Goal: Task Accomplishment & Management: Use online tool/utility

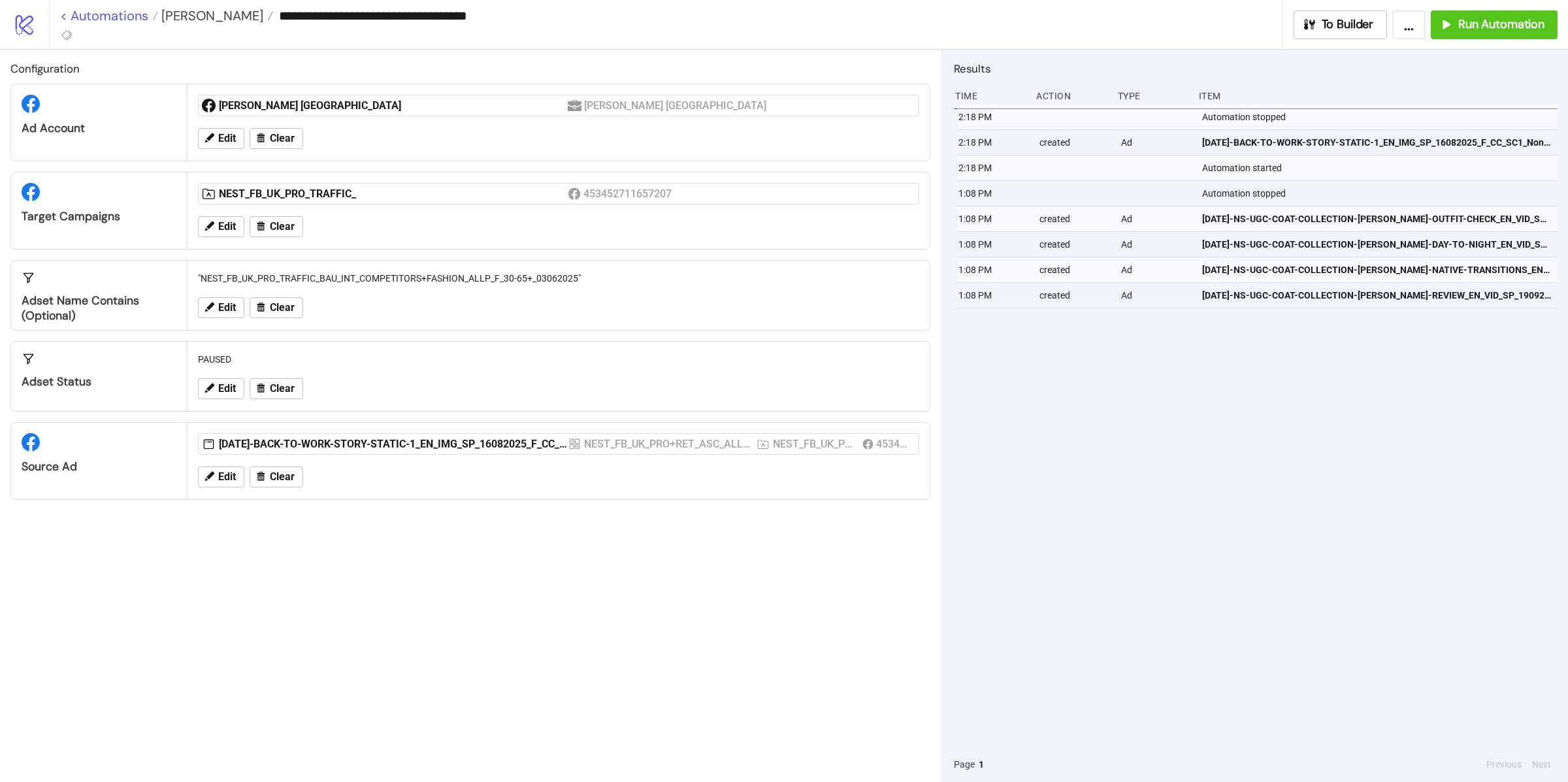
click at [102, 22] on link "< Automations" at bounding box center [109, 15] width 98 height 13
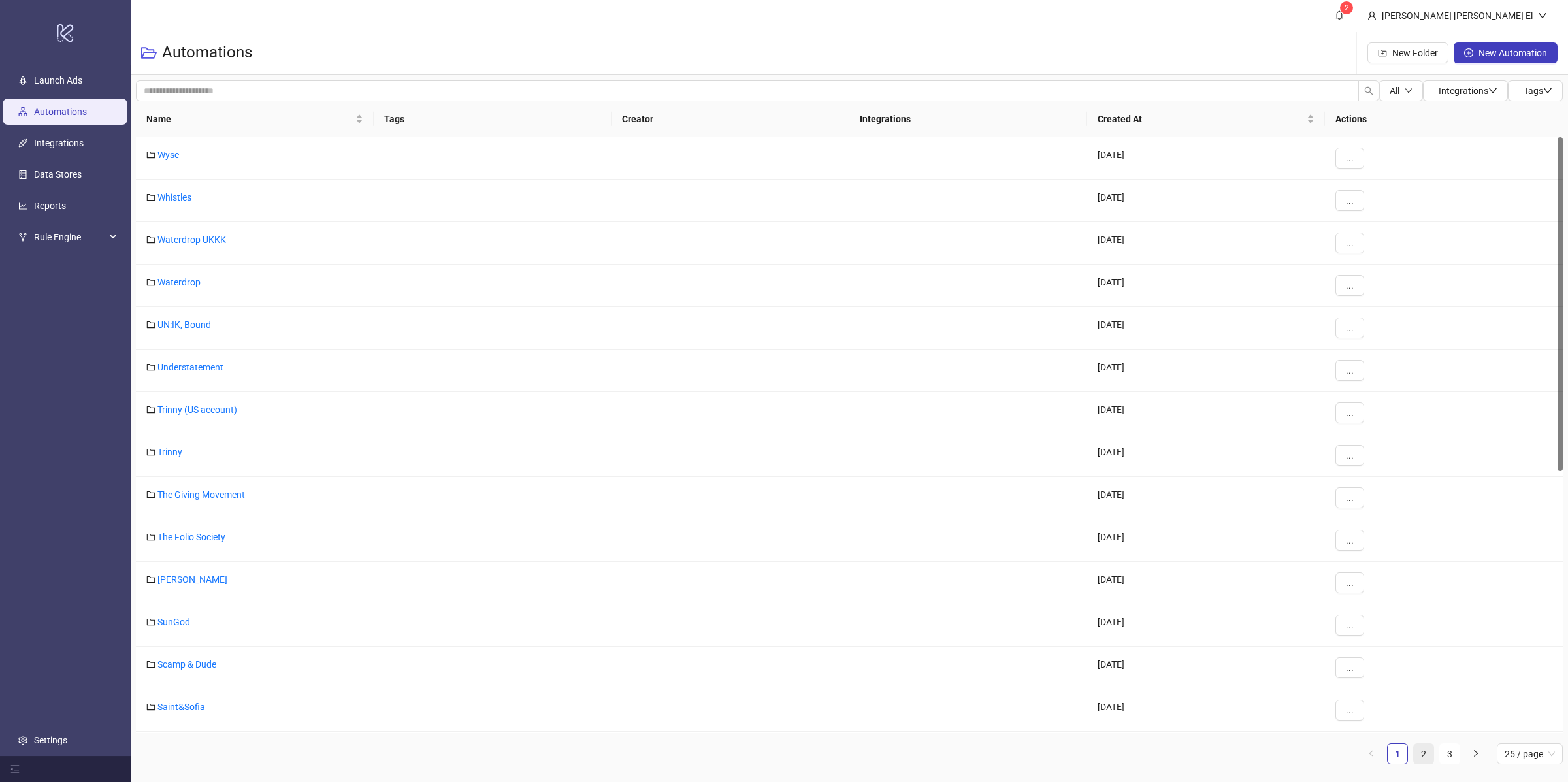
click at [1420, 758] on link "2" at bounding box center [1423, 753] width 20 height 20
click at [208, 280] on link "Nadine Merabi US" at bounding box center [199, 282] width 83 height 10
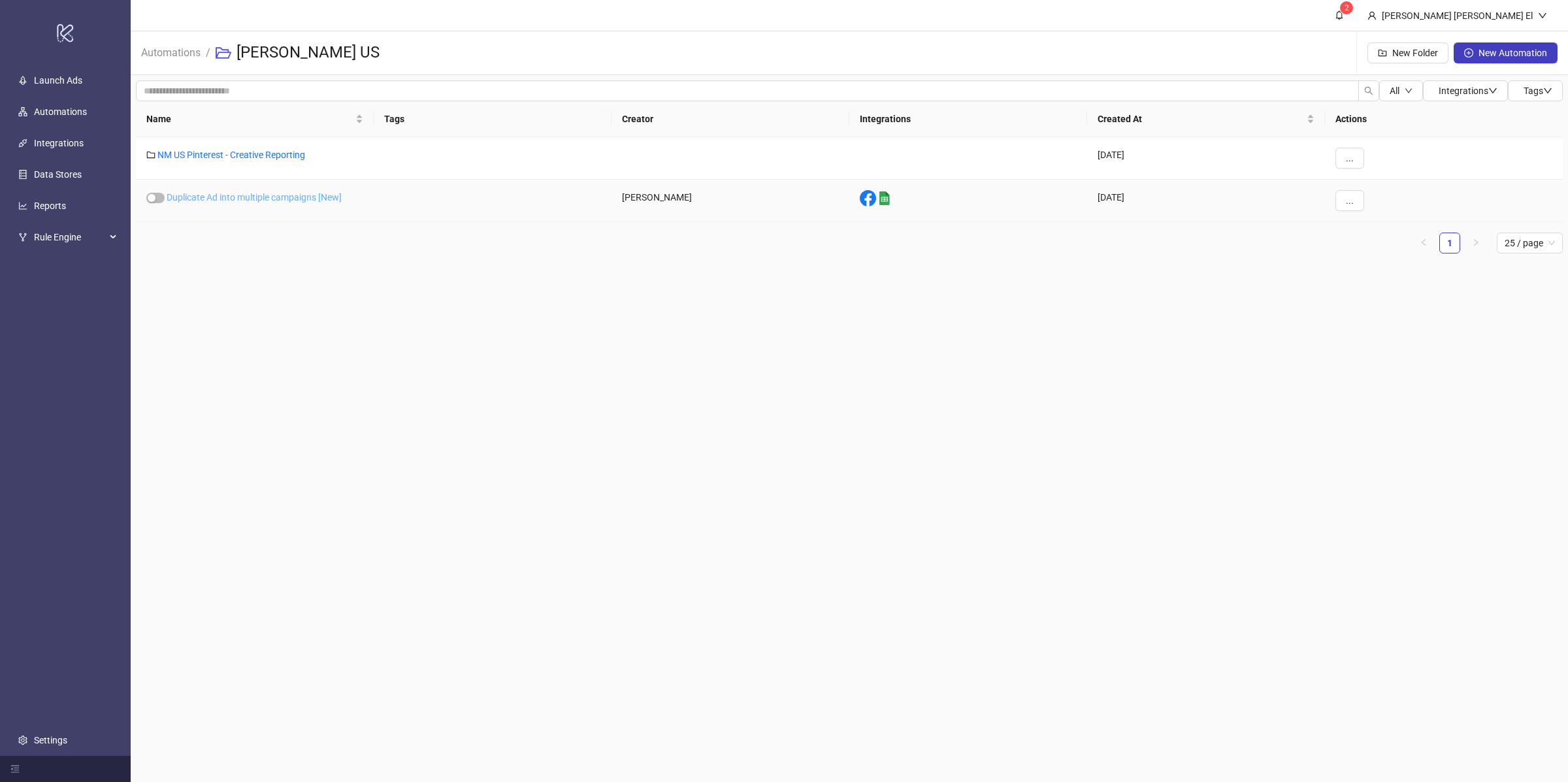
click at [246, 197] on link "Duplicate Ad into multiple campaigns [New]" at bounding box center [254, 197] width 175 height 10
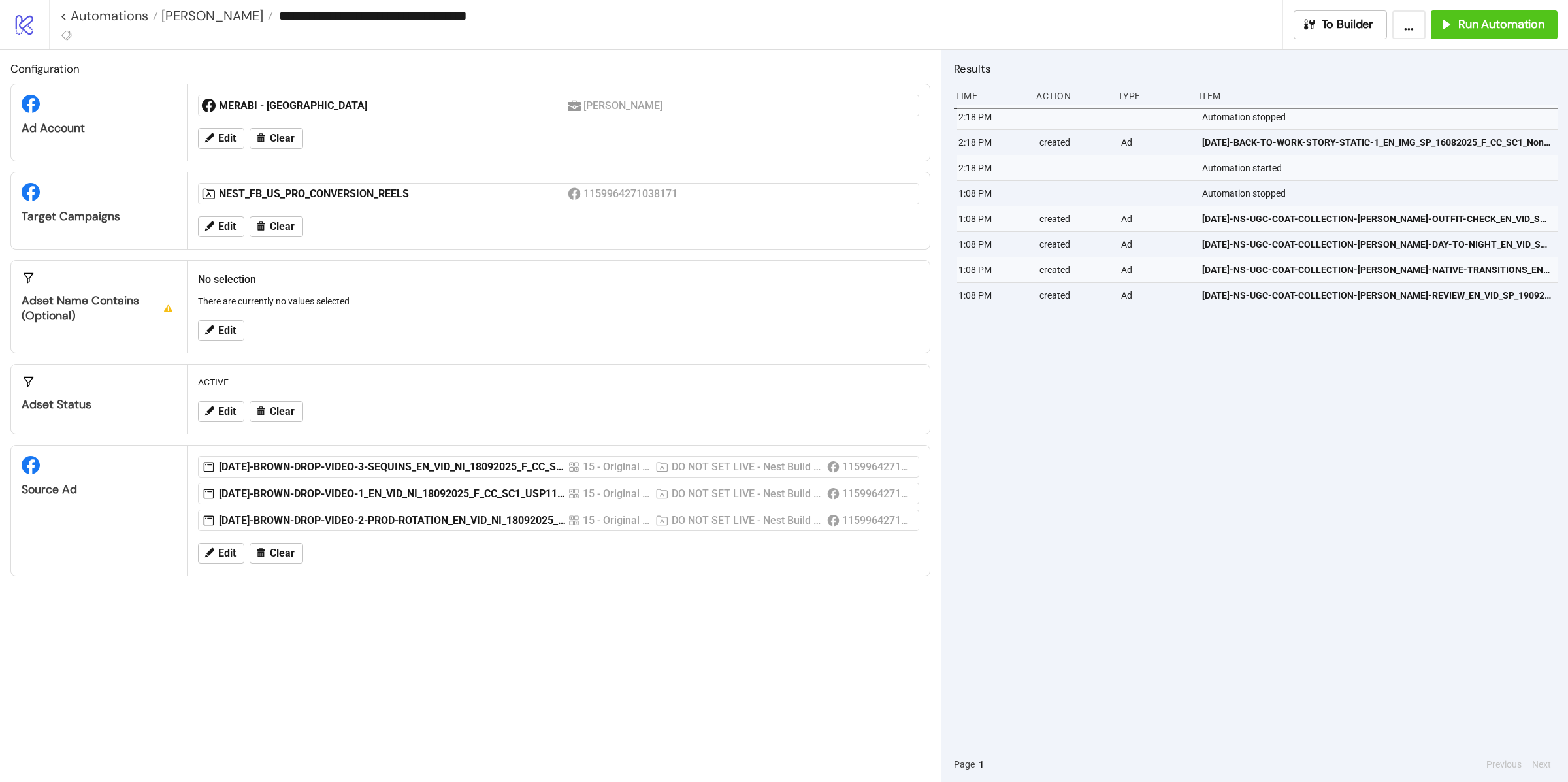
type input "**********"
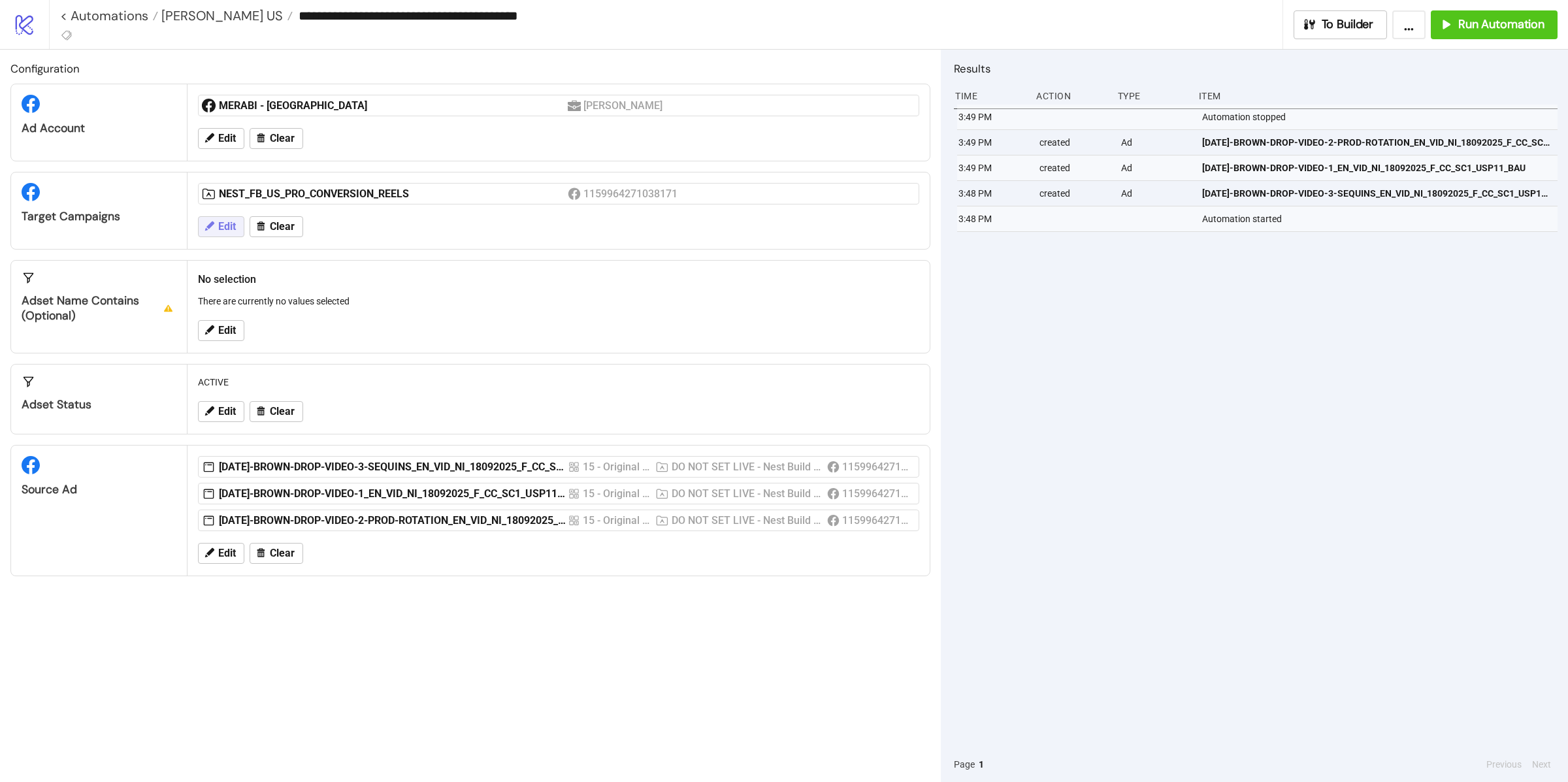
click at [224, 235] on button "Edit" at bounding box center [221, 227] width 46 height 21
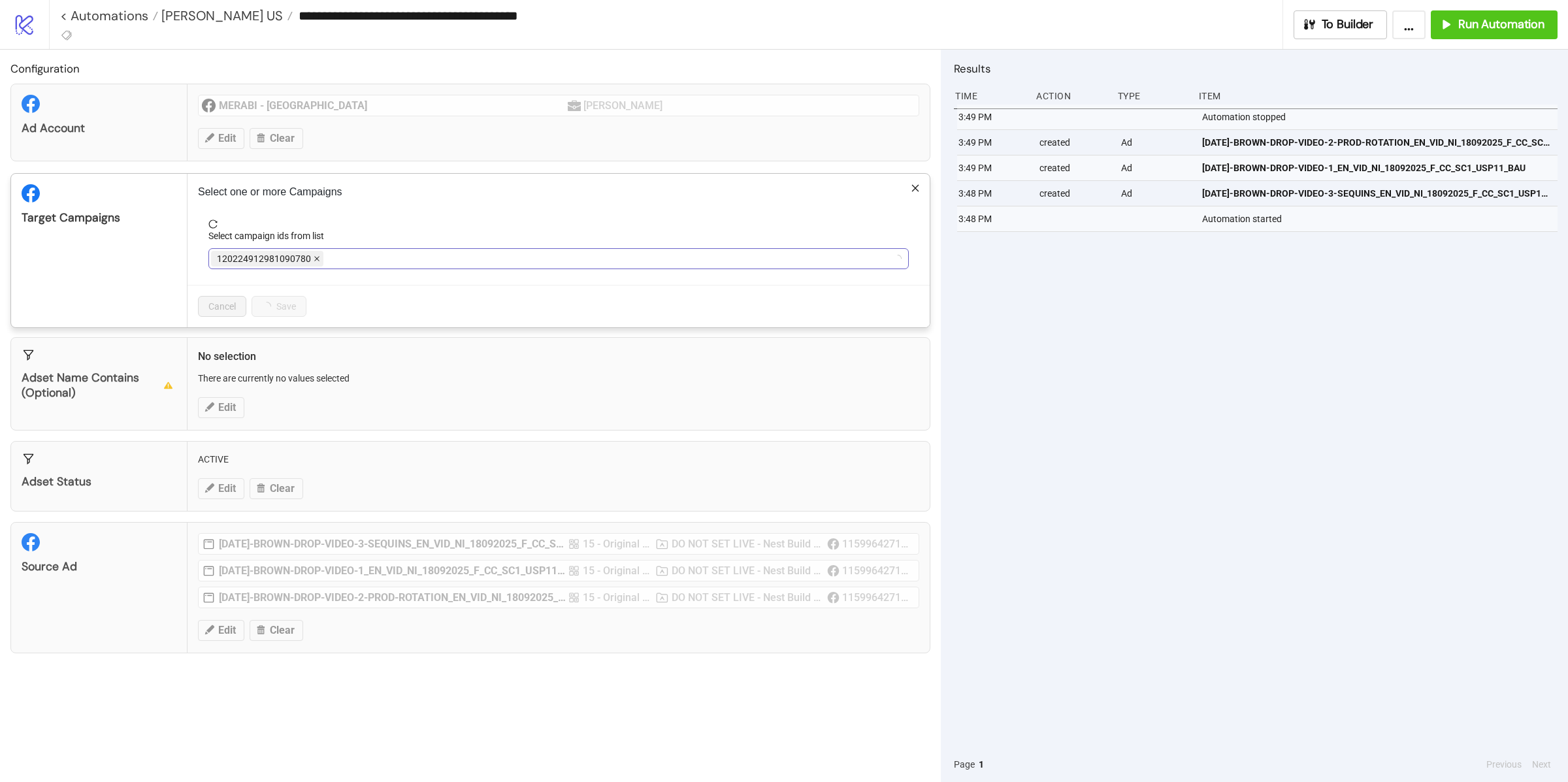
click at [316, 261] on icon "close" at bounding box center [317, 259] width 7 height 7
click at [316, 261] on span "NEST_FB_US_PRO_CONVERSION_REELS" at bounding box center [300, 259] width 166 height 14
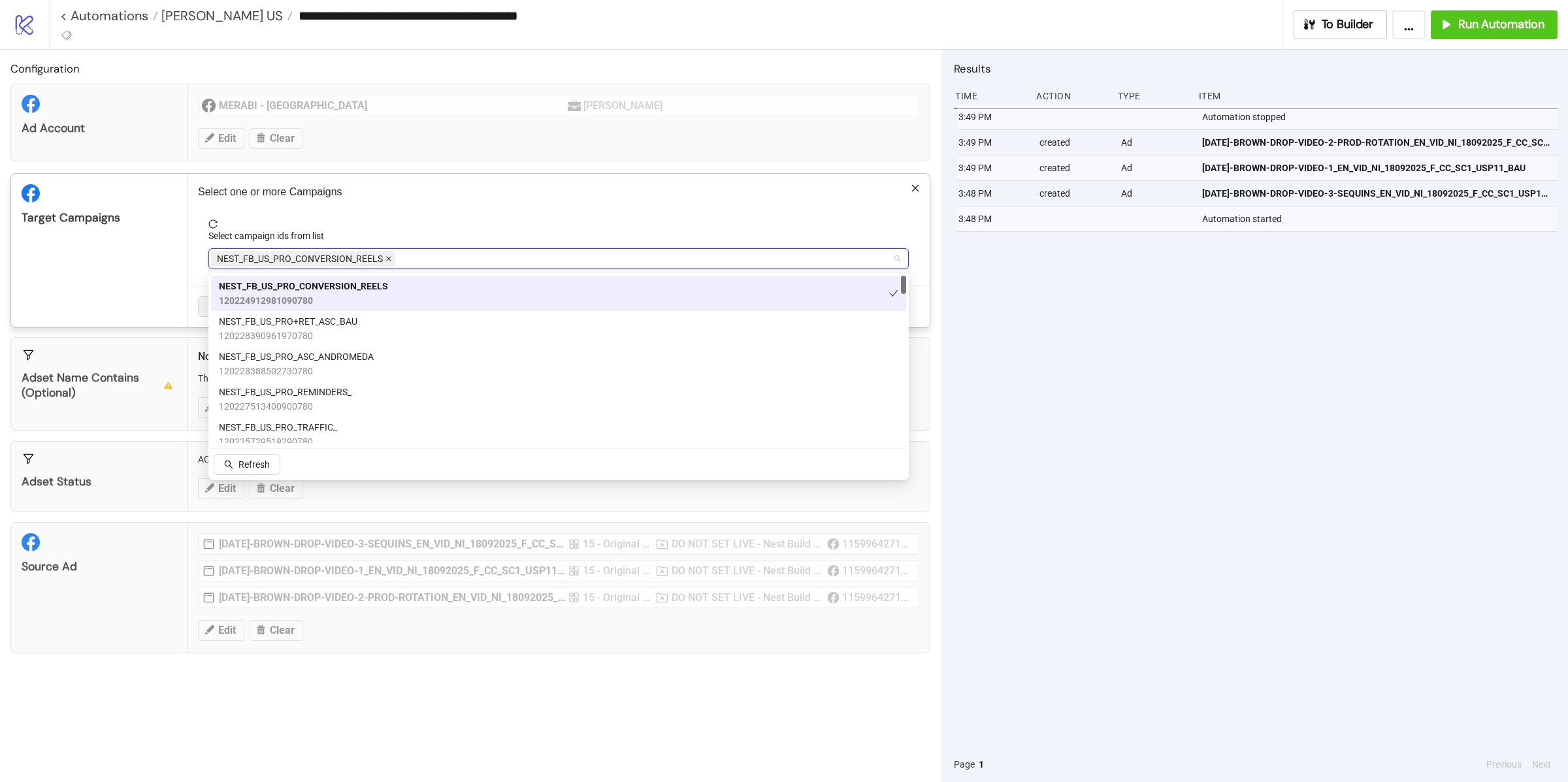
click at [388, 257] on icon "close" at bounding box center [389, 259] width 7 height 7
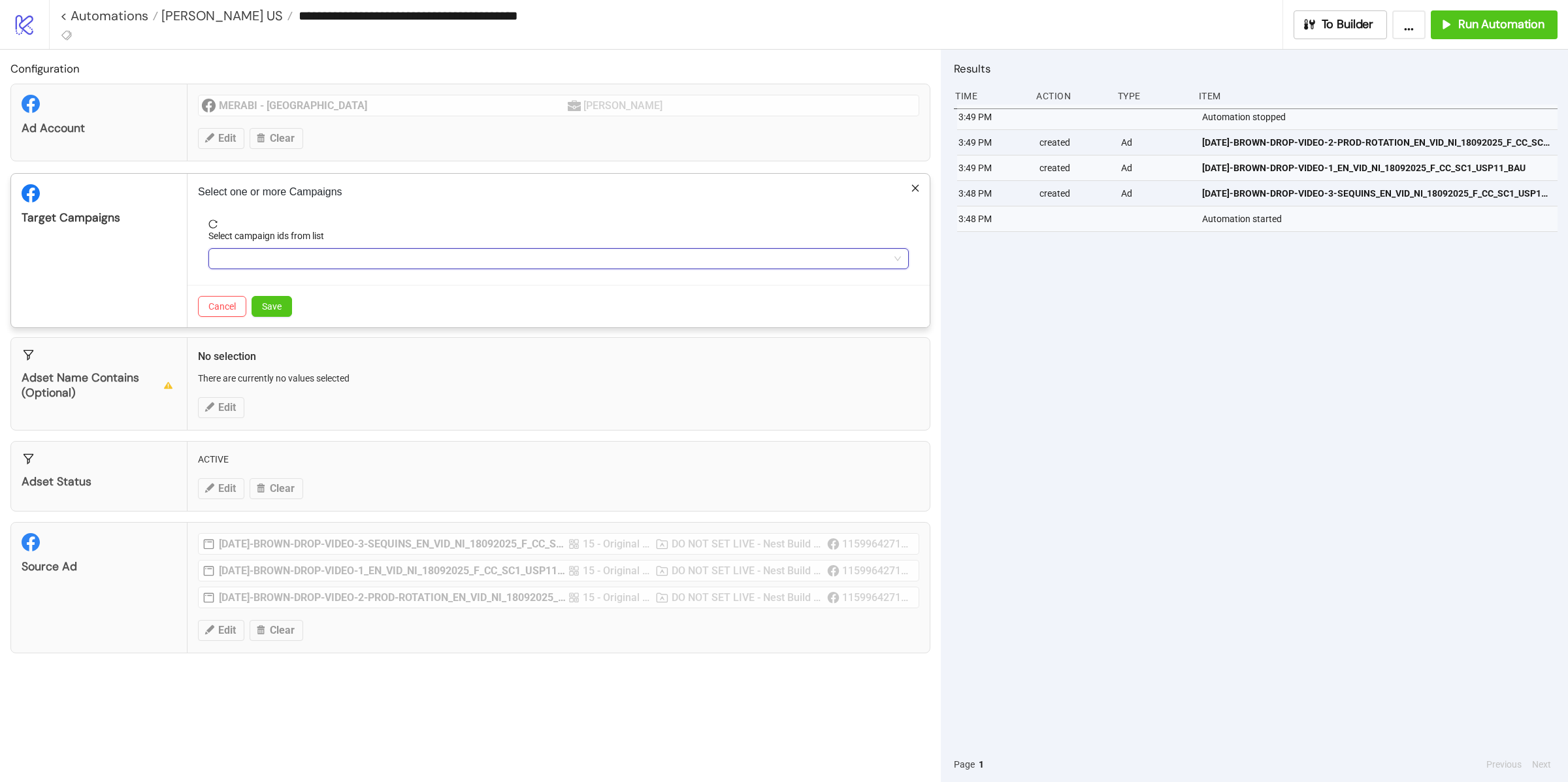
click at [388, 257] on div at bounding box center [551, 259] width 681 height 18
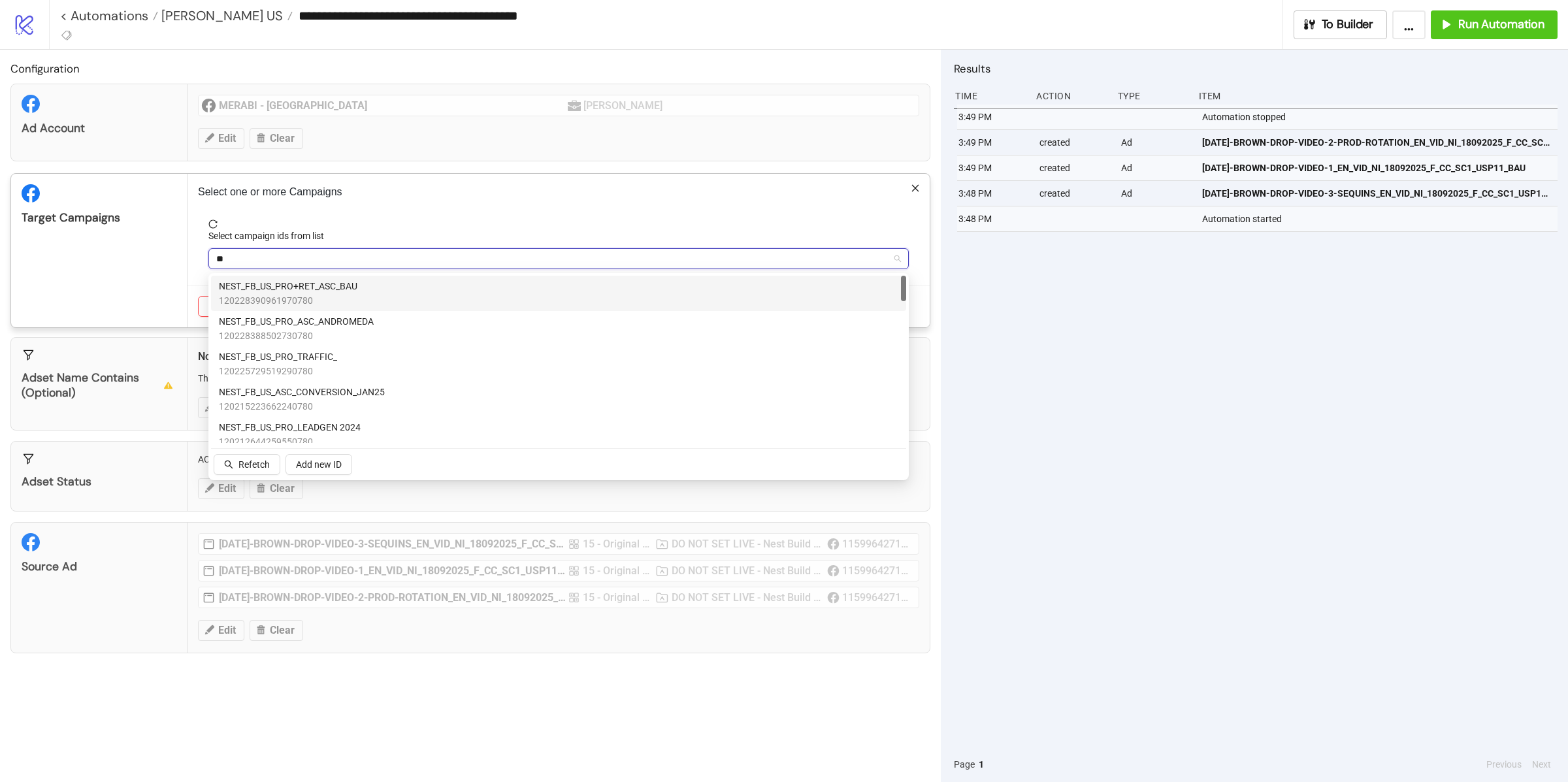
type input "***"
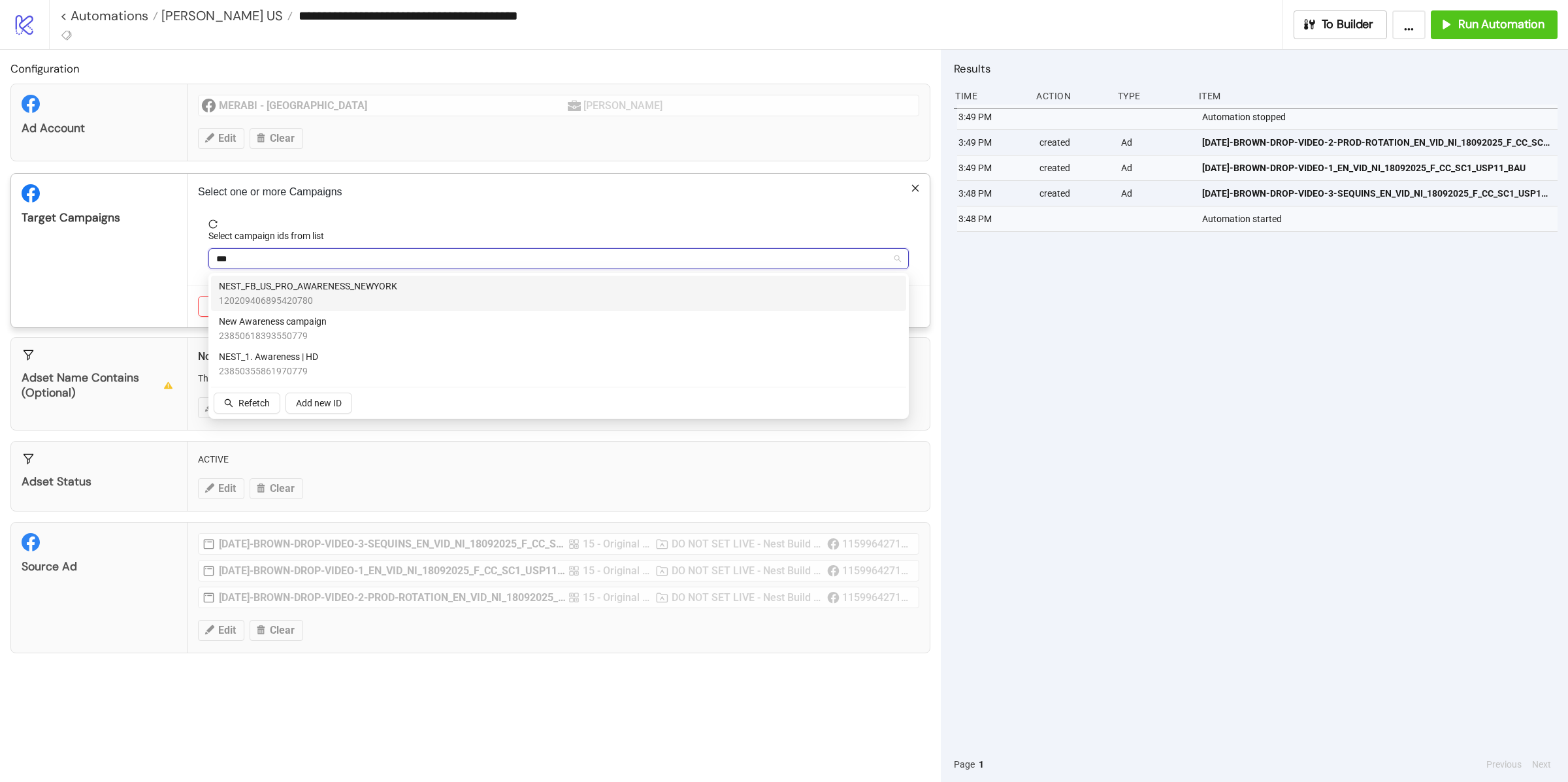
click at [406, 289] on div "NEST_FB_US_PRO_AWARENESS_NEWYORK 120209406895420780" at bounding box center [559, 293] width 679 height 29
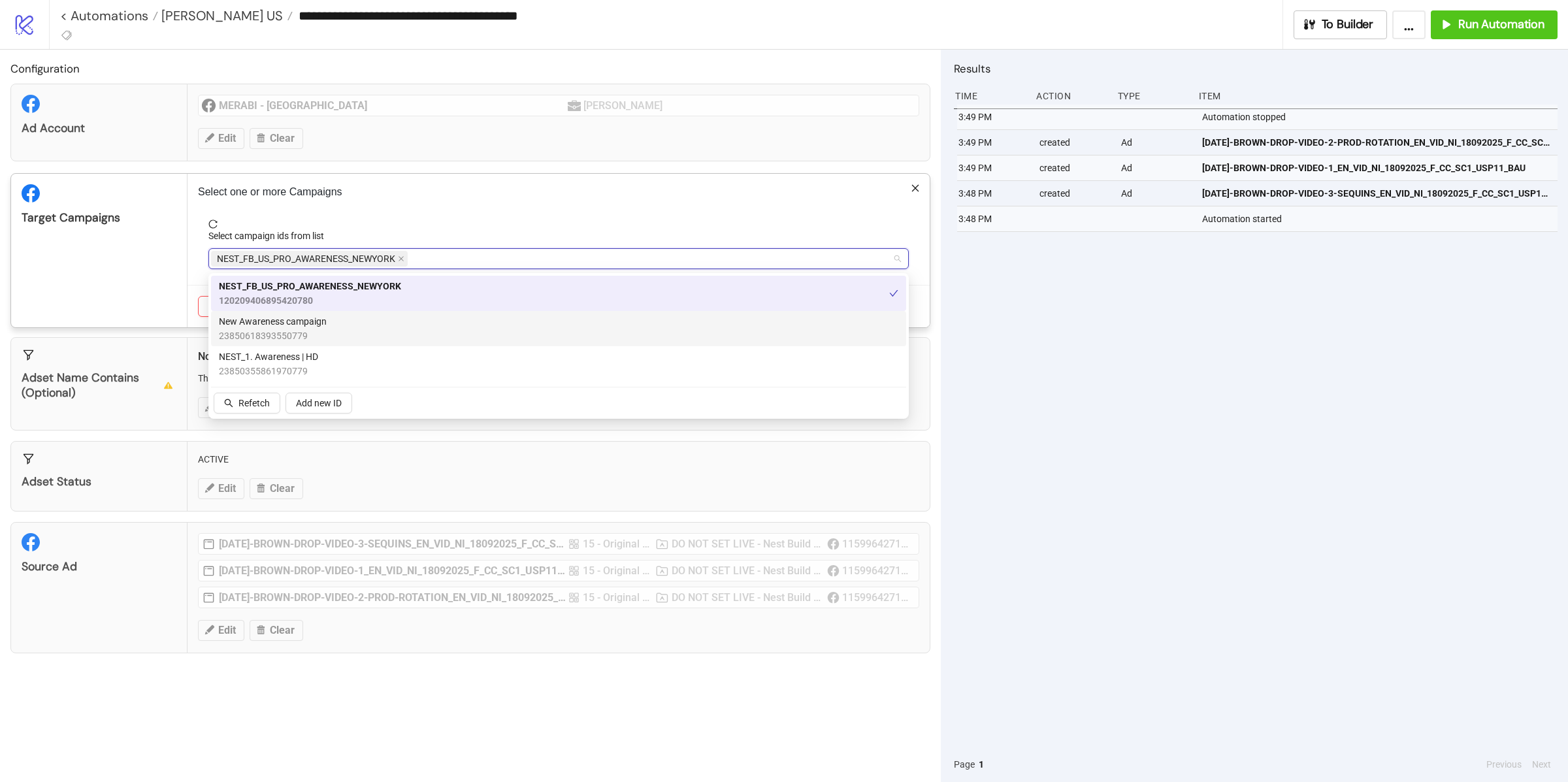
click at [161, 307] on div "Target Campaigns" at bounding box center [99, 250] width 176 height 154
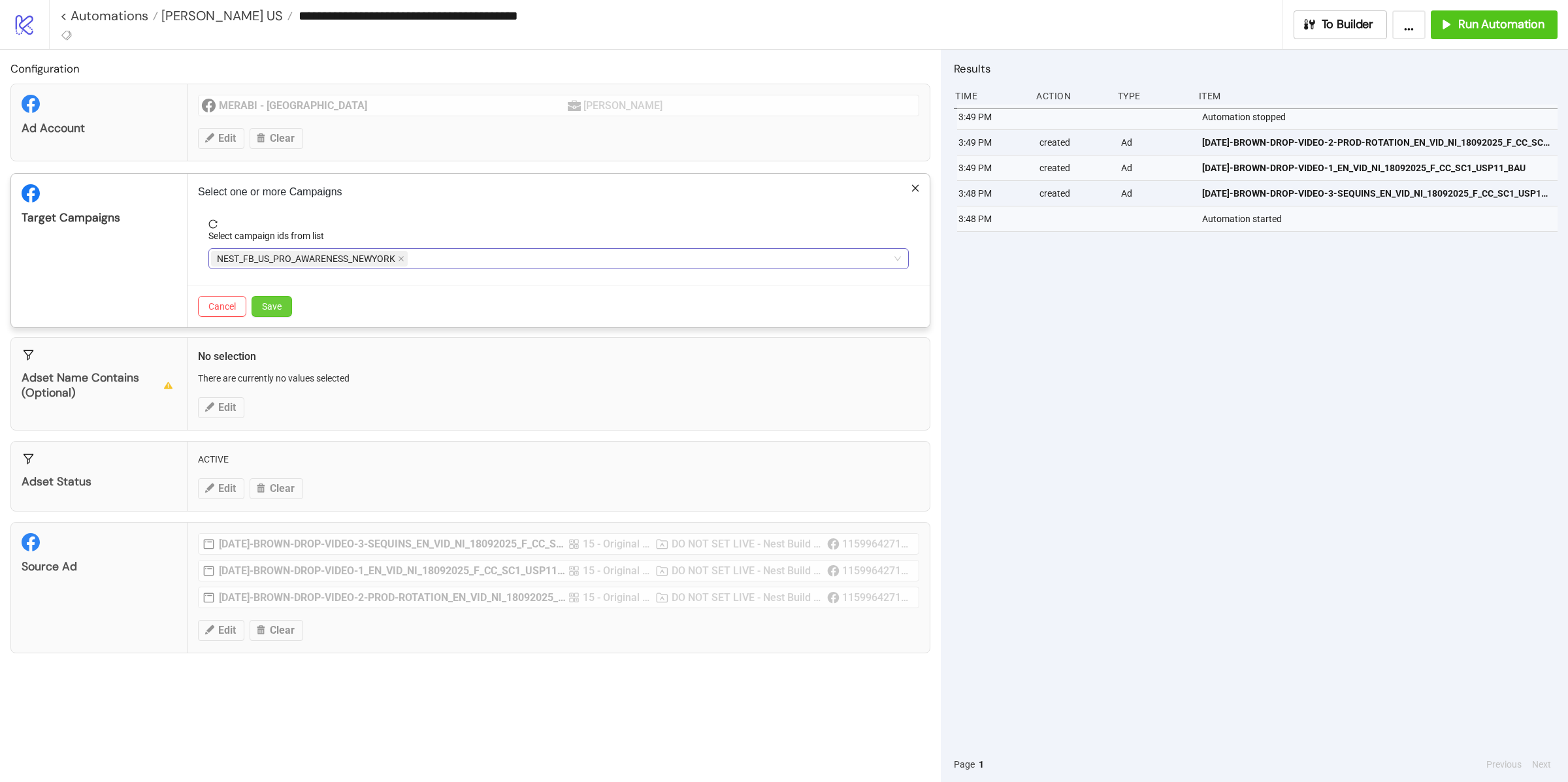
click at [278, 306] on span "Save" at bounding box center [272, 306] width 20 height 10
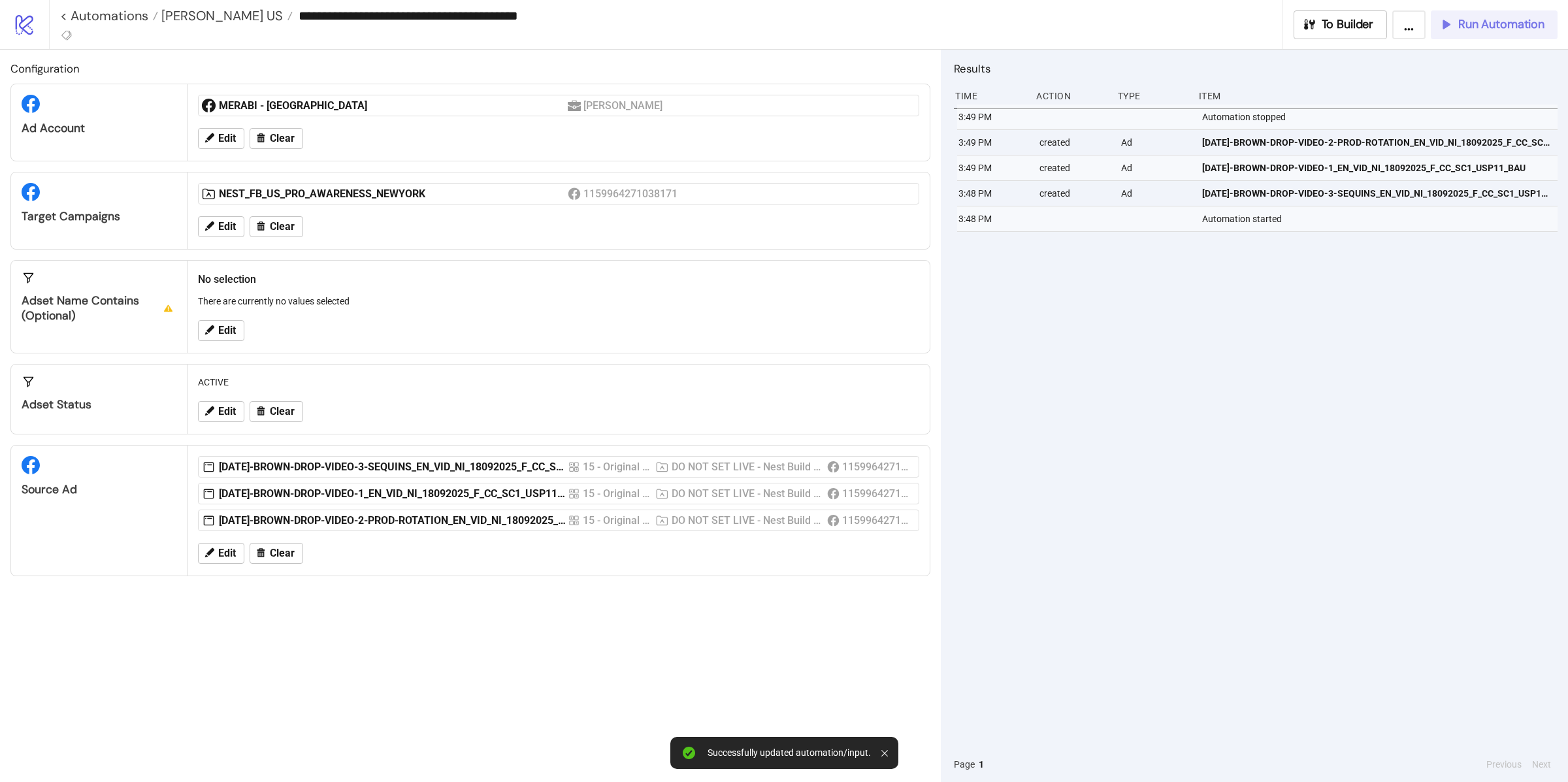
click at [1486, 35] on button "Run Automation" at bounding box center [1494, 25] width 127 height 29
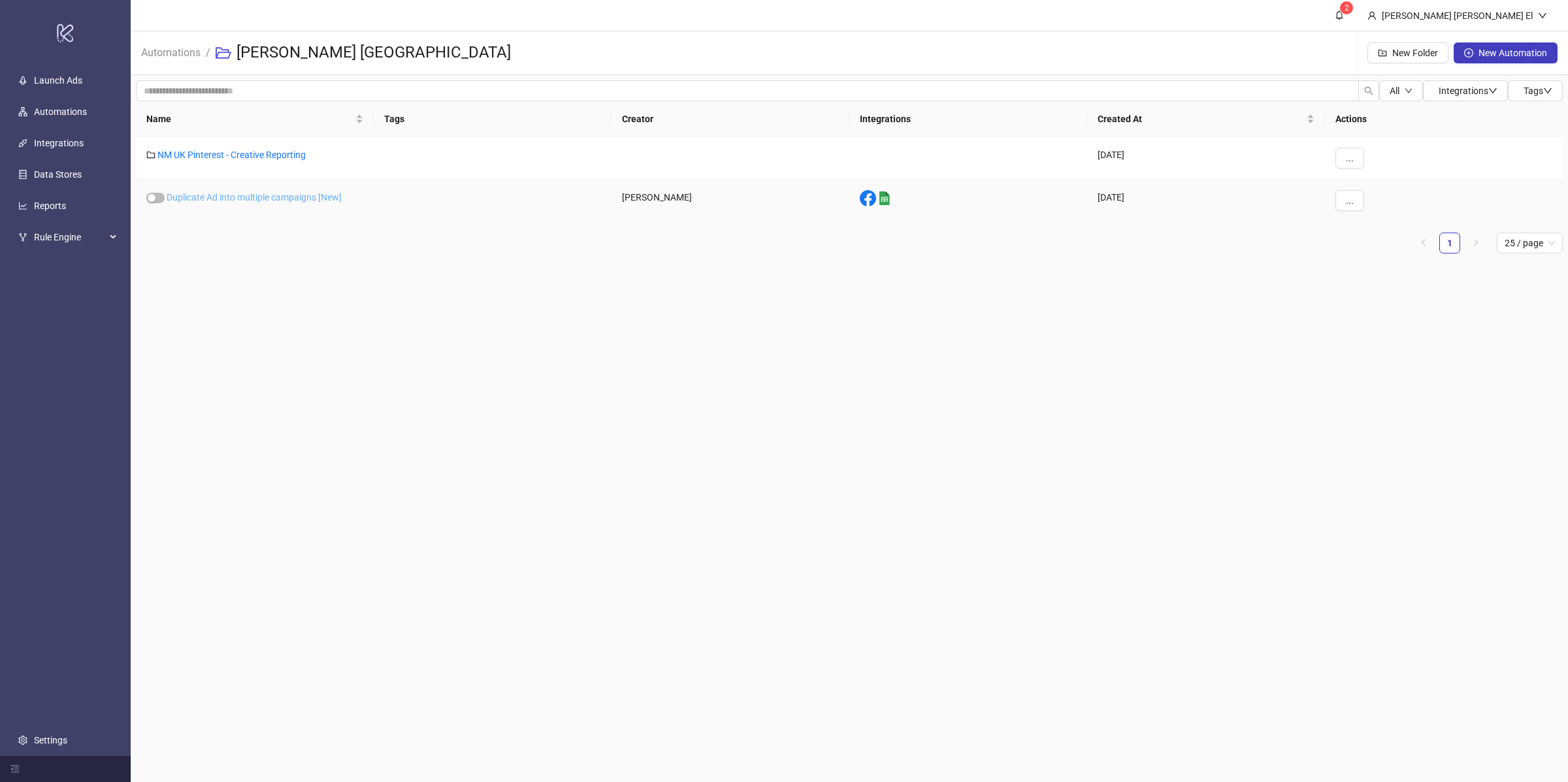
click at [295, 199] on link "Duplicate Ad into multiple campaigns [New]" at bounding box center [254, 197] width 175 height 10
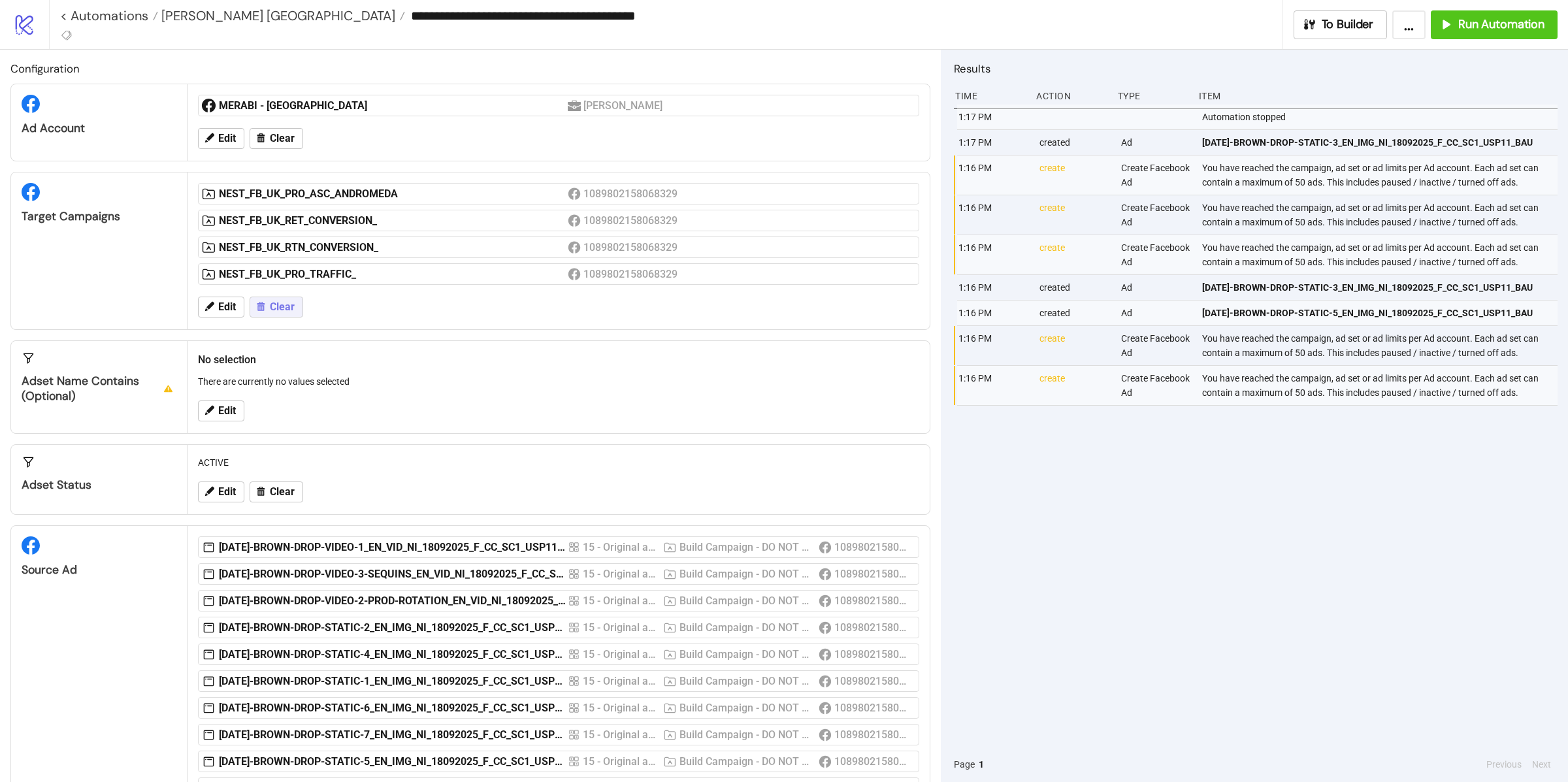
click at [280, 312] on span "Clear" at bounding box center [282, 307] width 24 height 12
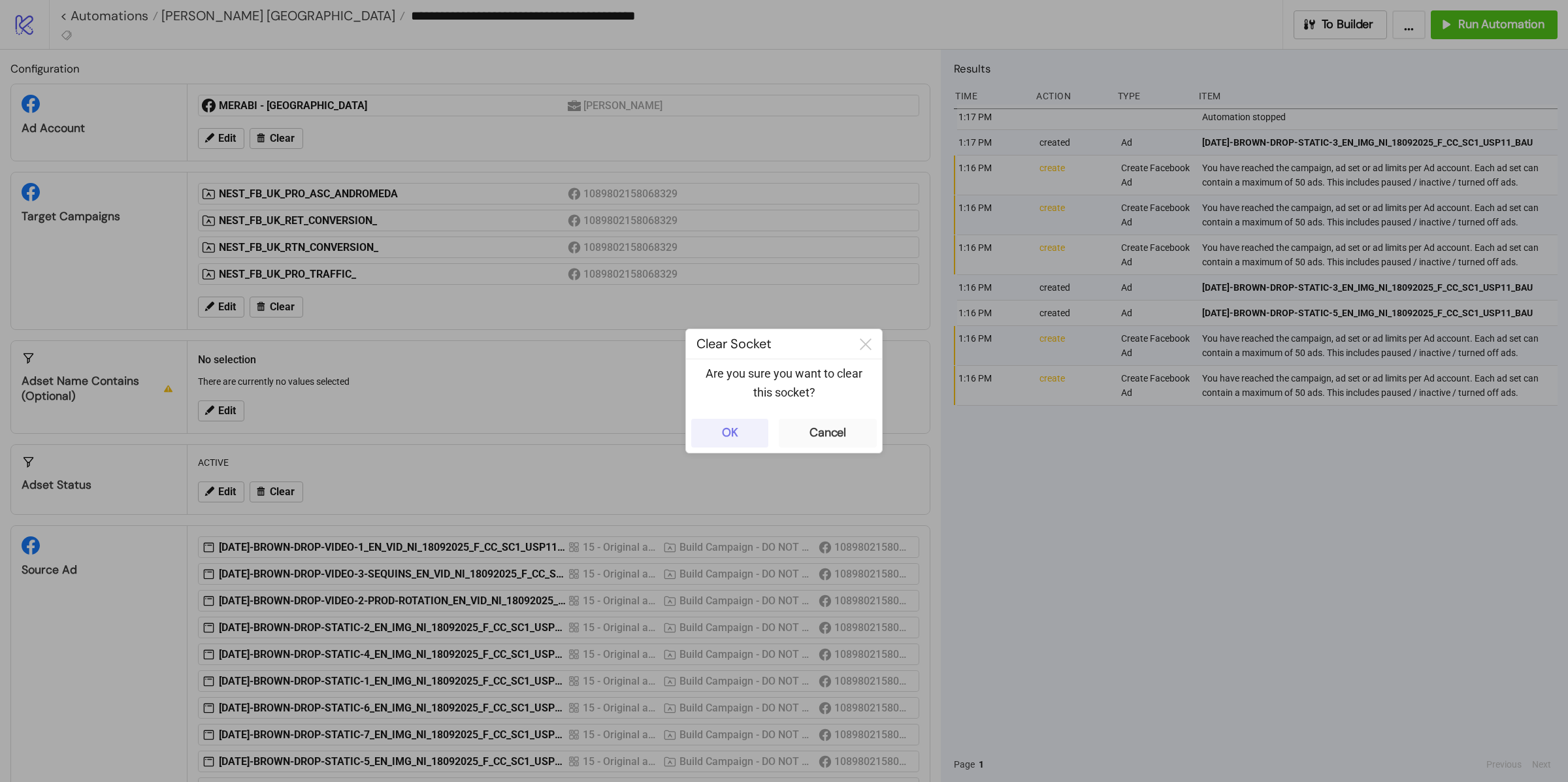
click at [747, 434] on button "OK" at bounding box center [730, 433] width 77 height 29
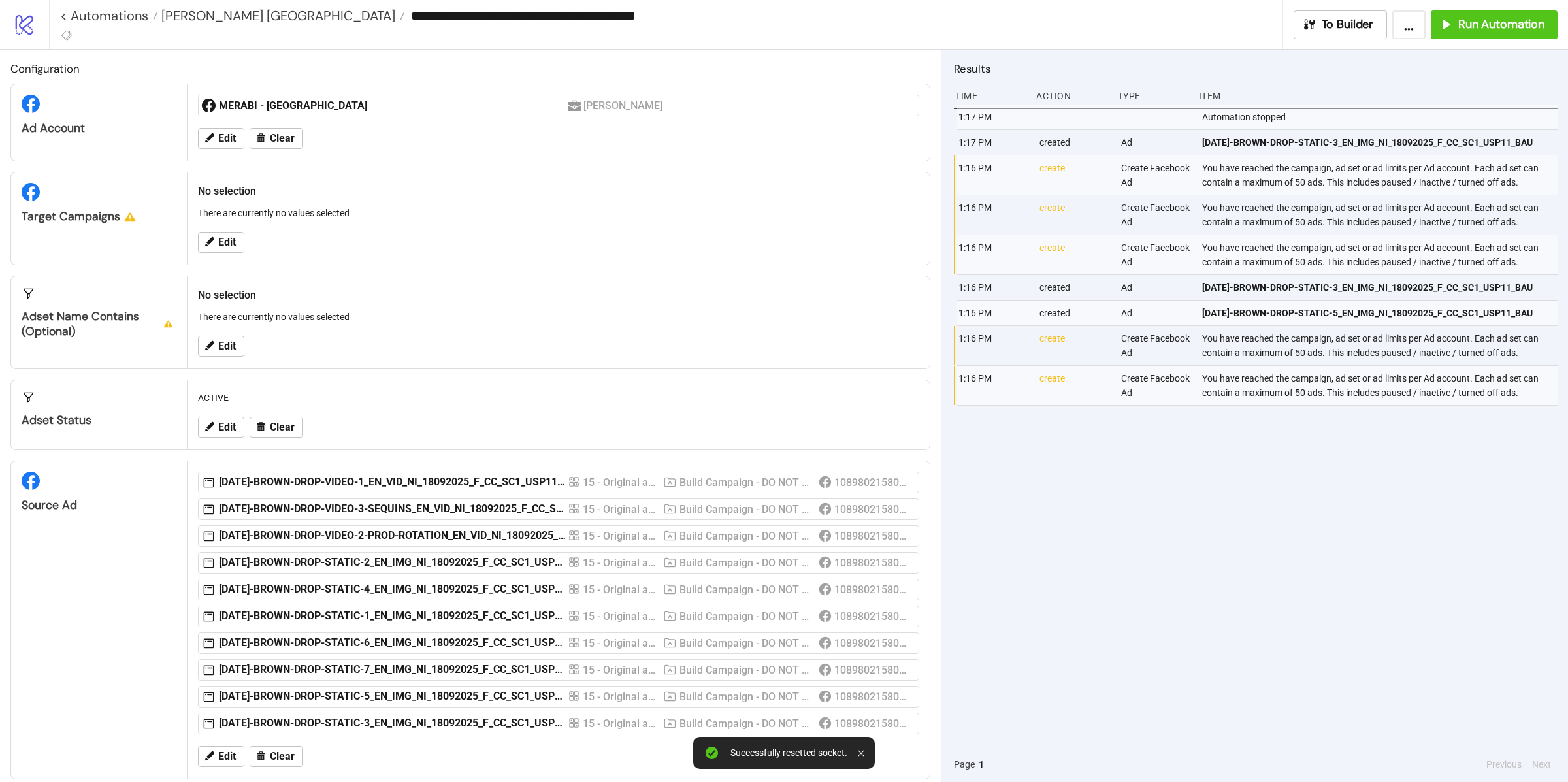
click at [223, 261] on div "No selection There are currently no values selected Edit" at bounding box center [559, 218] width 742 height 92
click at [223, 254] on div "Edit" at bounding box center [558, 242] width 732 height 34
click at [223, 248] on span "Edit" at bounding box center [227, 242] width 18 height 12
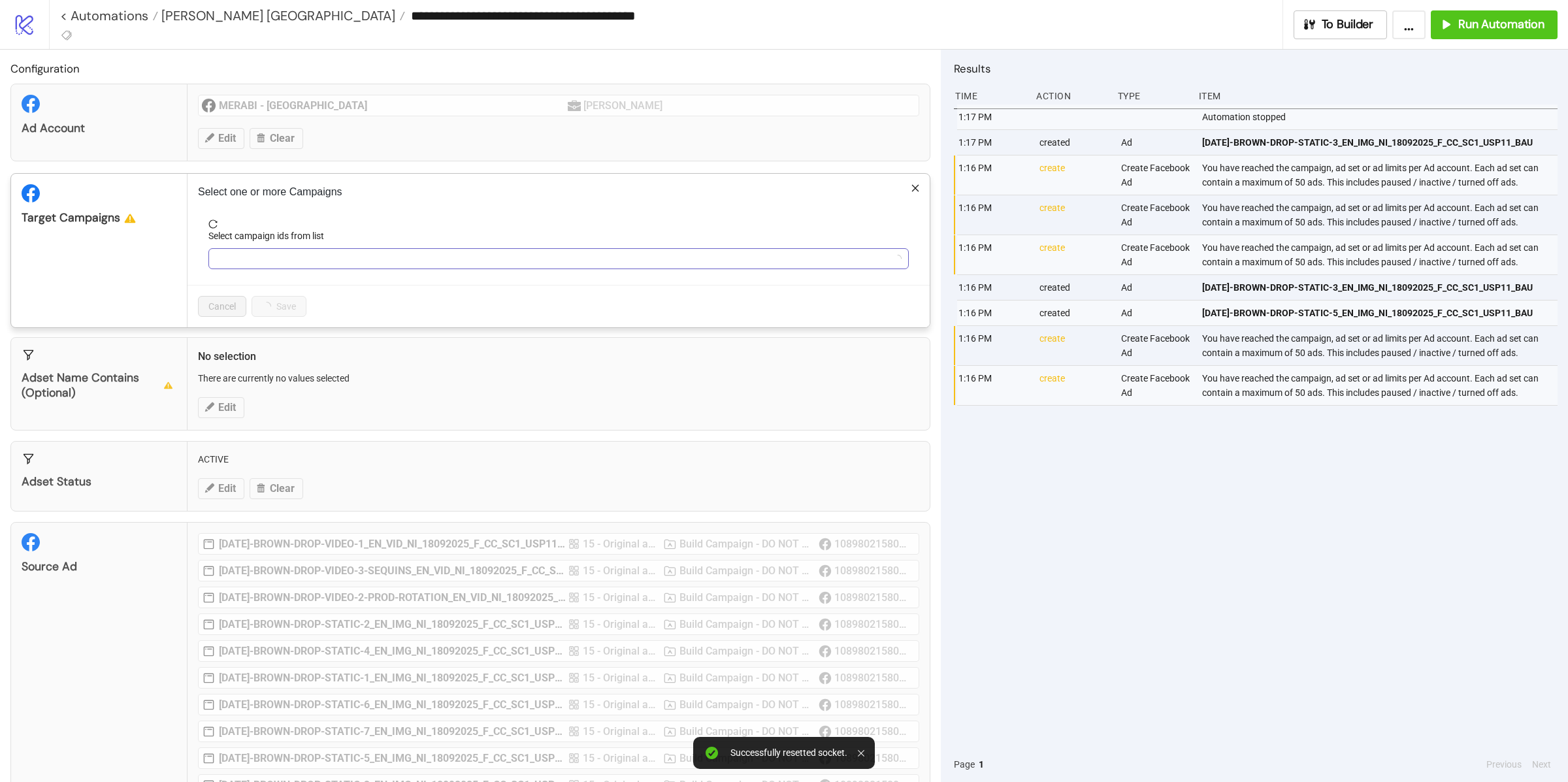
click at [226, 268] on div at bounding box center [551, 259] width 681 height 18
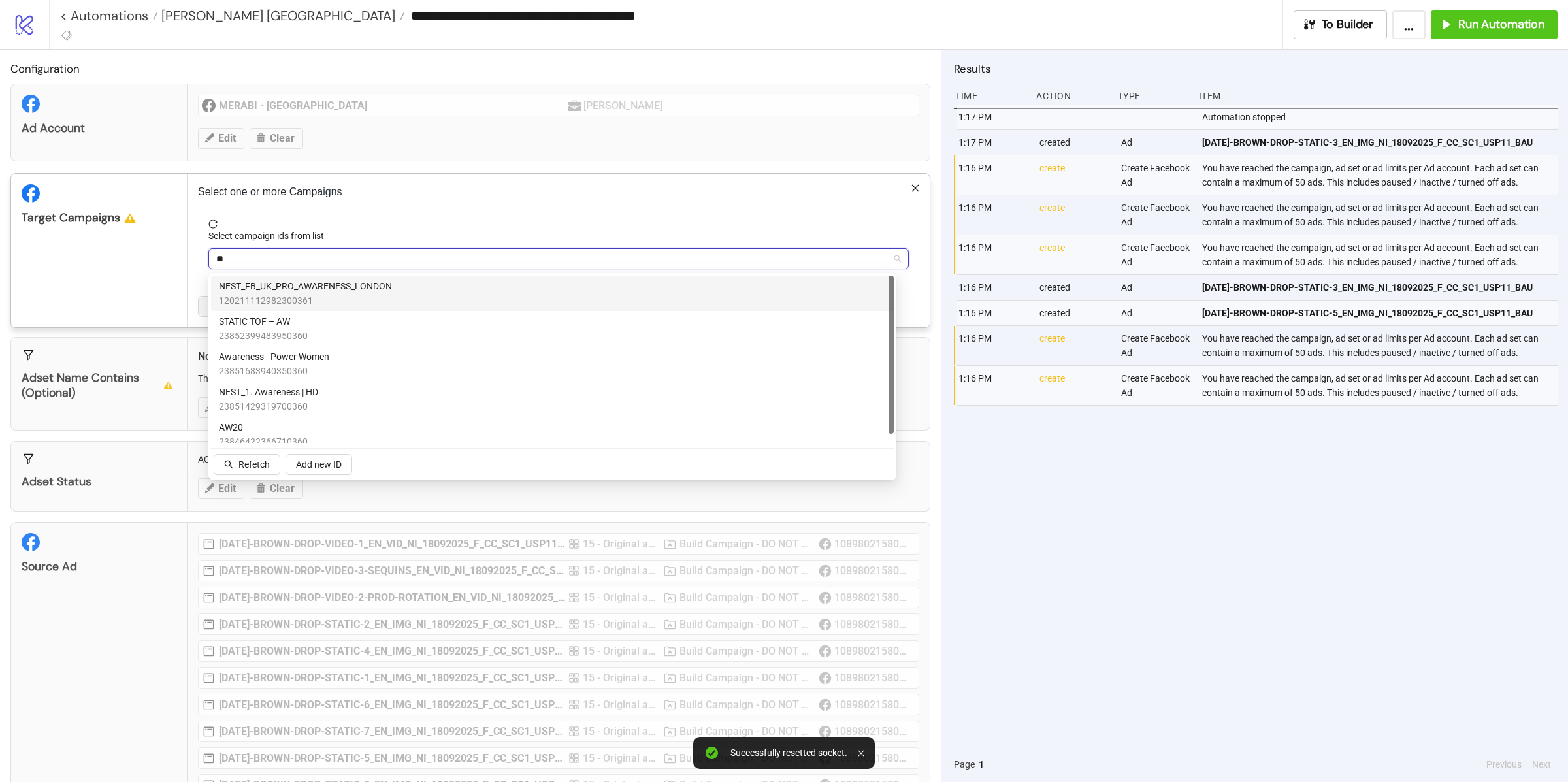
type input "***"
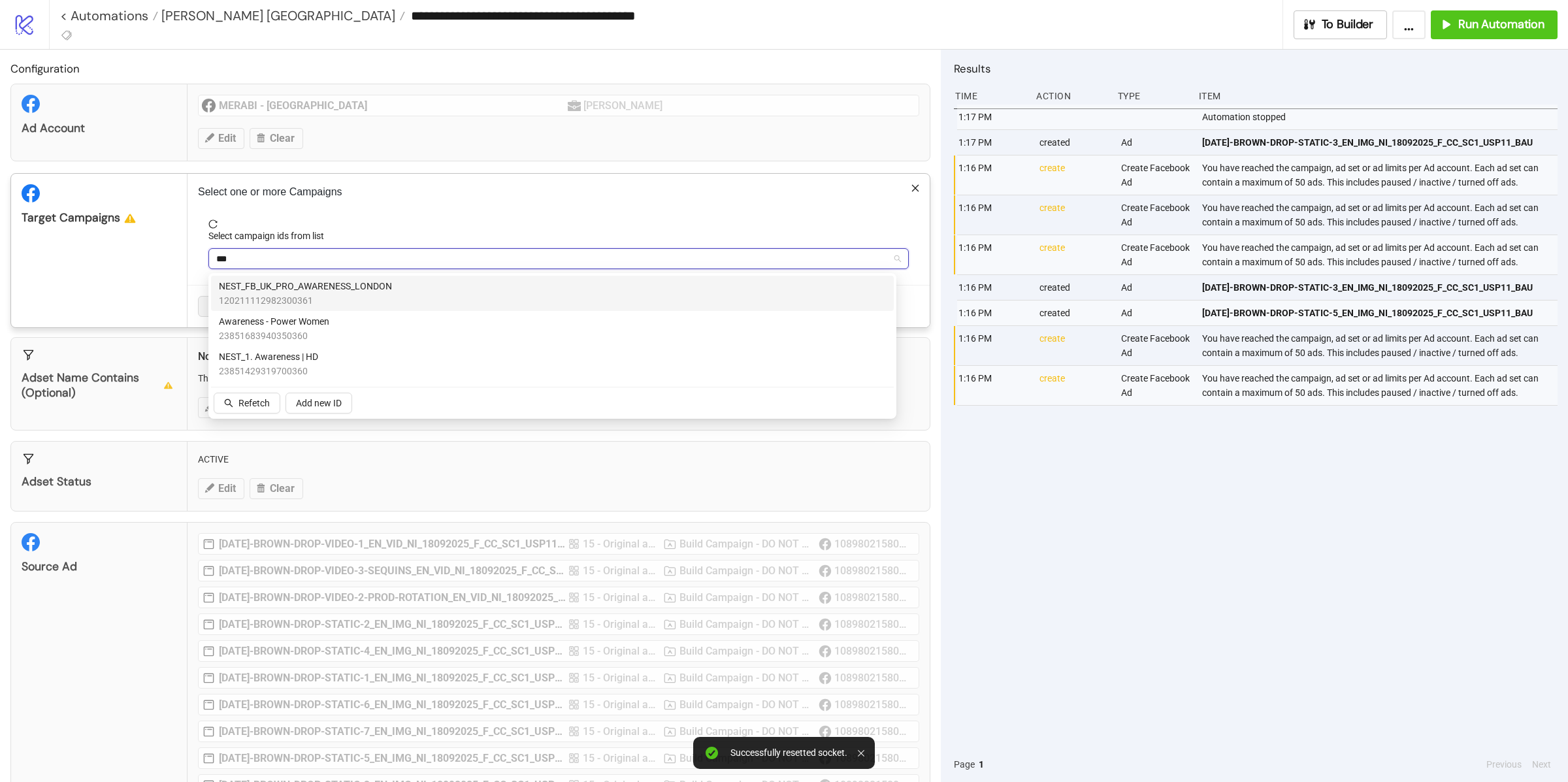
click at [296, 289] on span "NEST_FB_UK_PRO_AWARENESS_LONDON" at bounding box center [306, 286] width 173 height 14
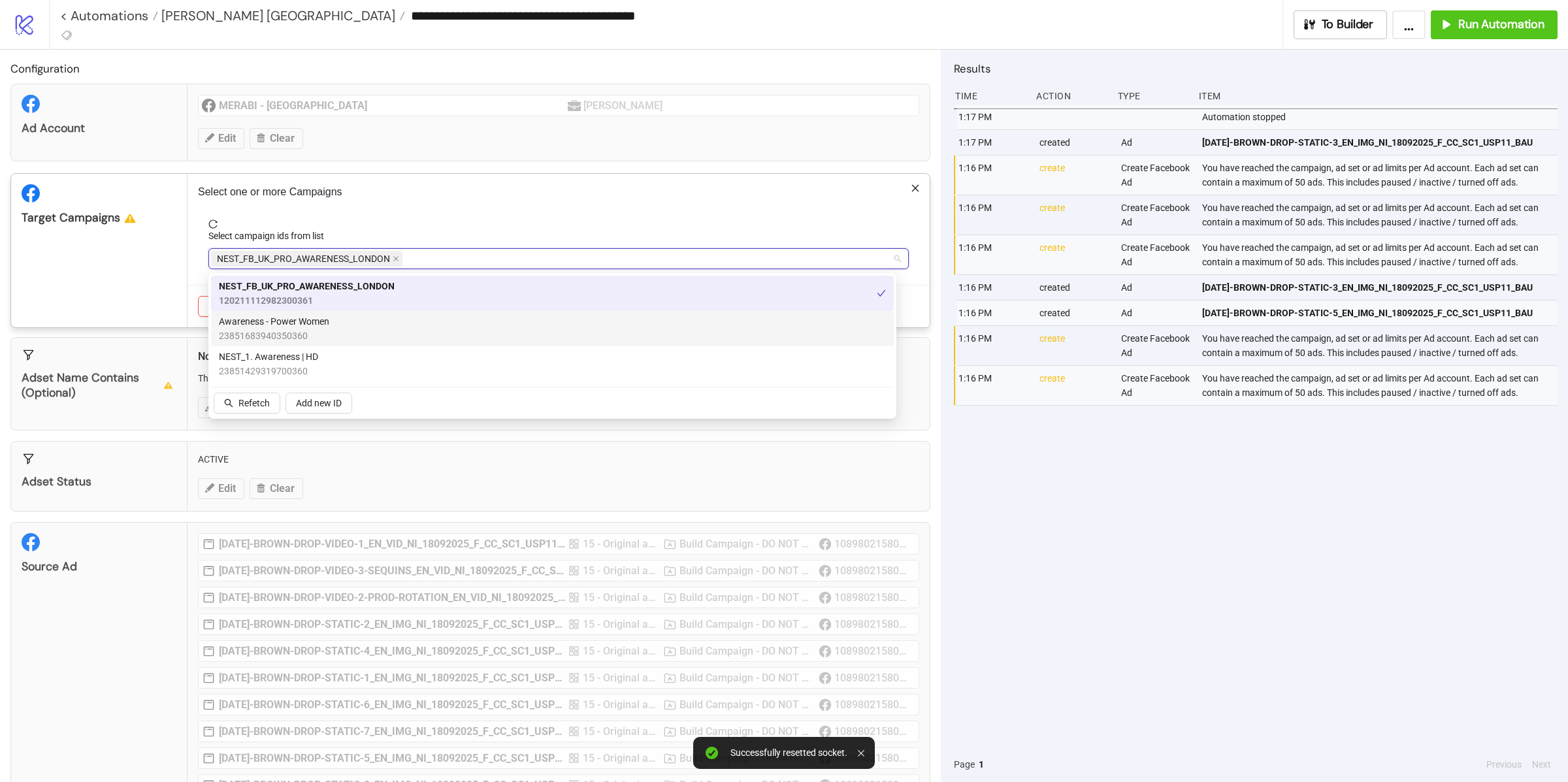
click at [151, 275] on div "Target Campaigns" at bounding box center [99, 250] width 176 height 154
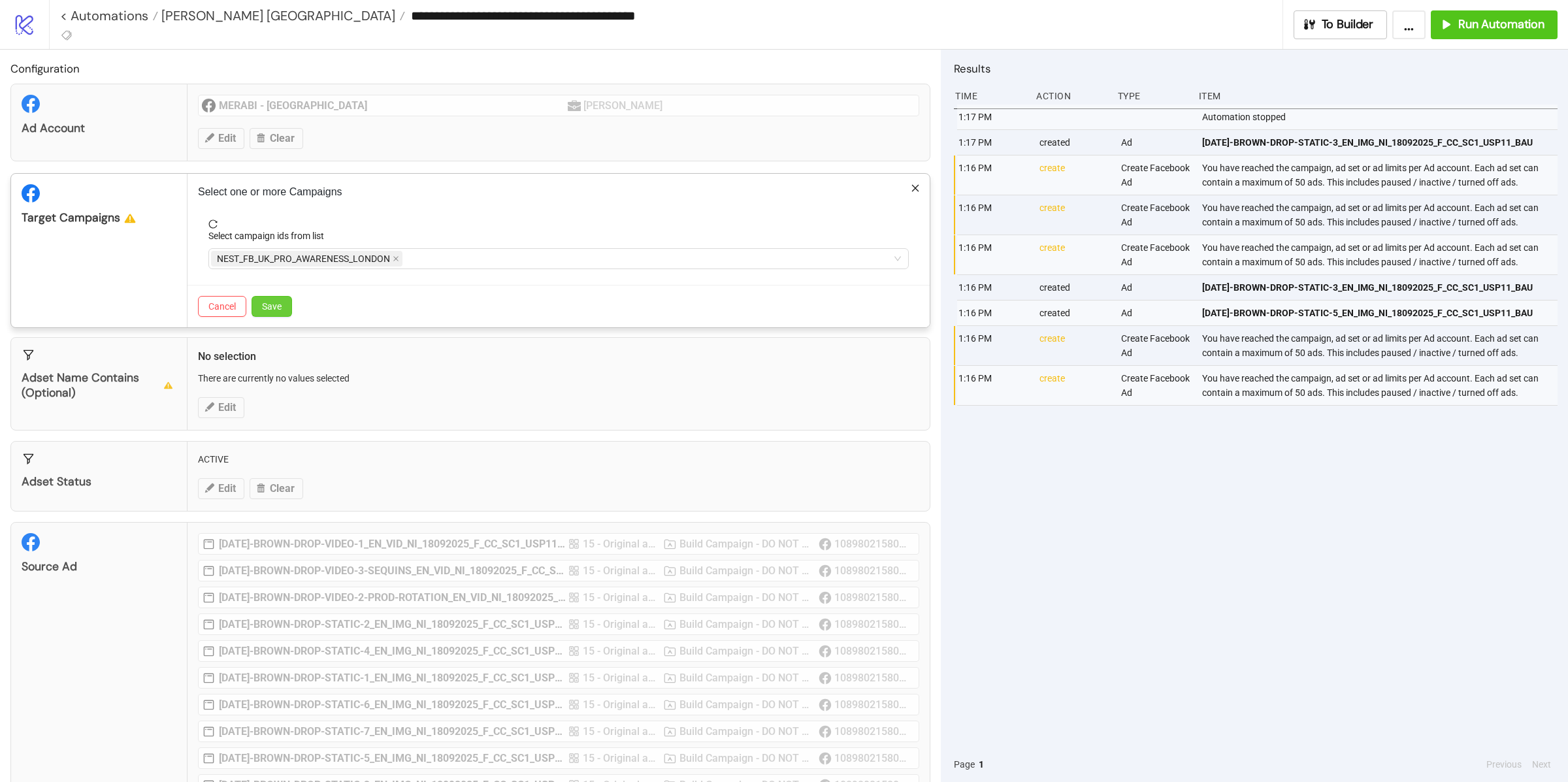
click at [270, 304] on span "Save" at bounding box center [272, 306] width 20 height 10
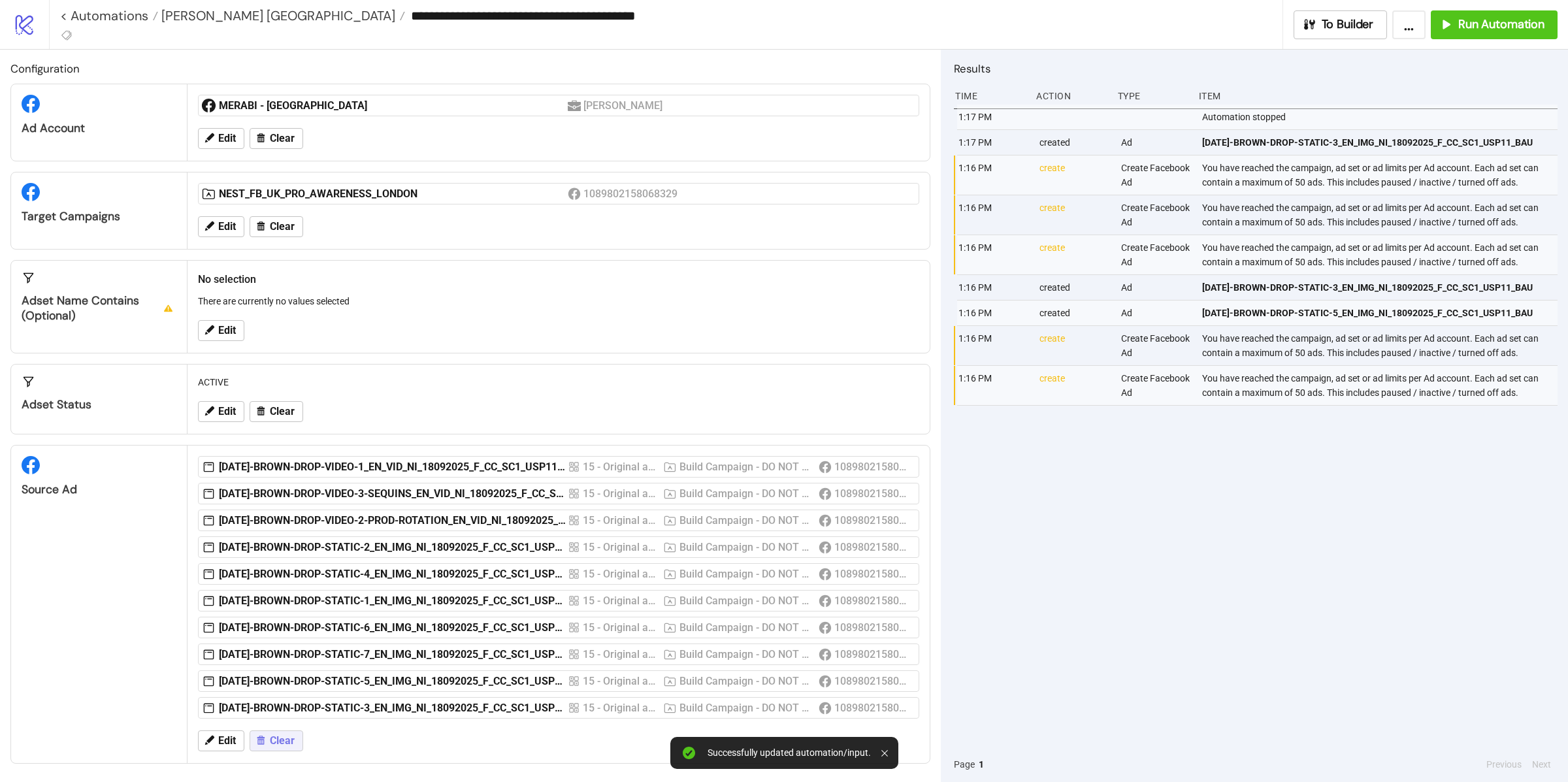
click at [288, 747] on span "Clear" at bounding box center [282, 740] width 24 height 12
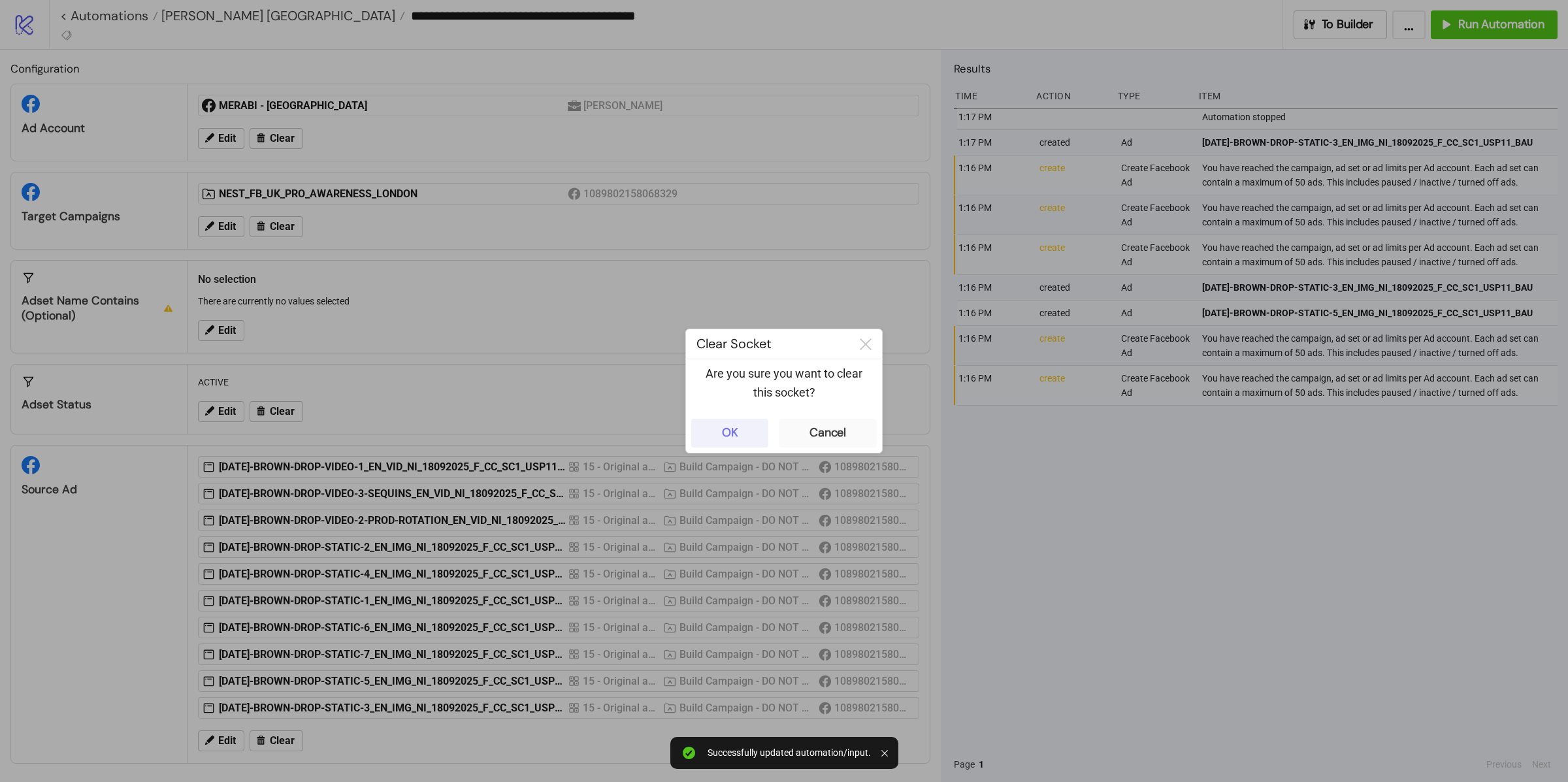
click at [729, 436] on div "OK" at bounding box center [730, 433] width 16 height 15
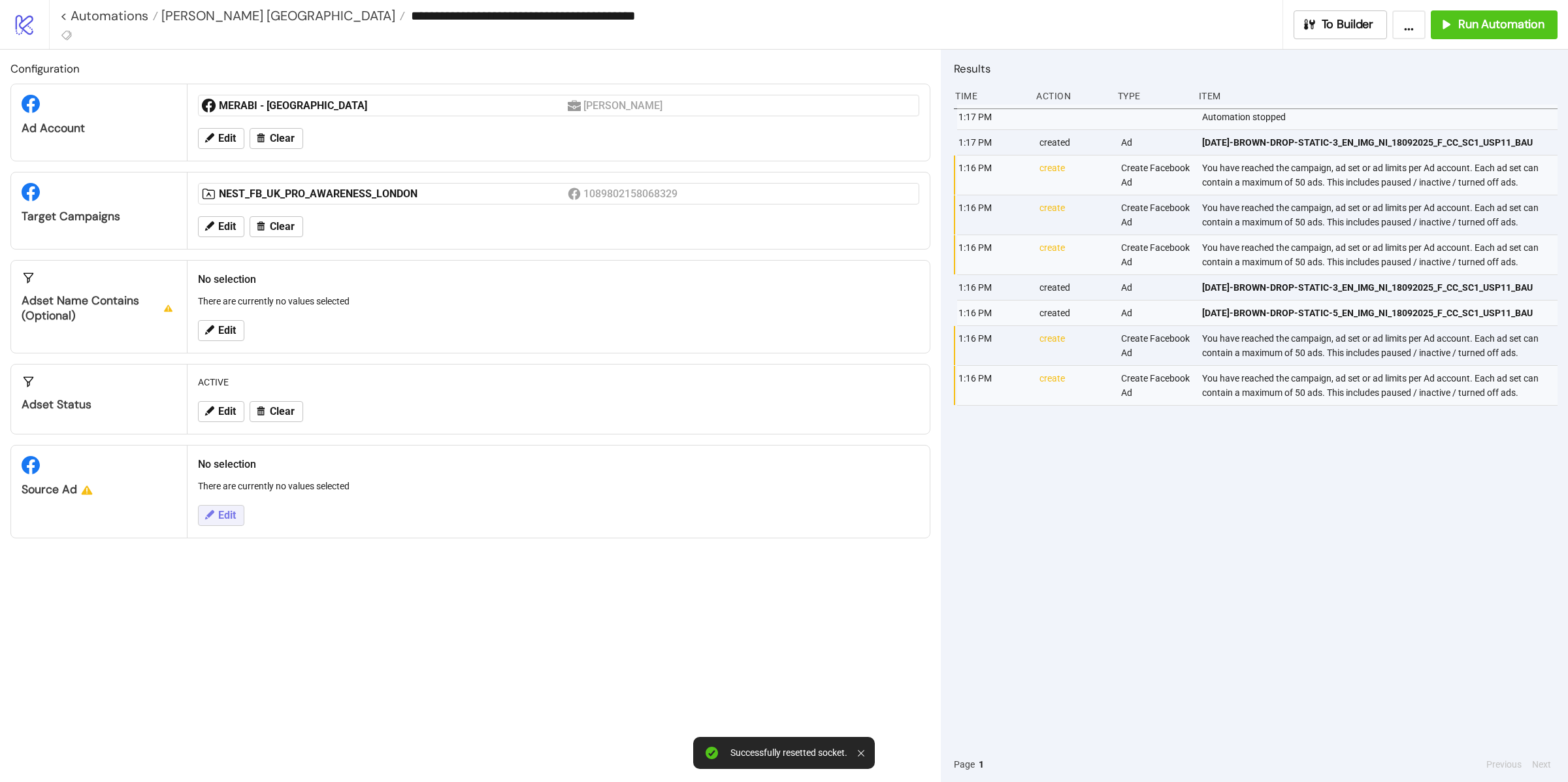
click at [227, 525] on button "Edit" at bounding box center [221, 515] width 46 height 21
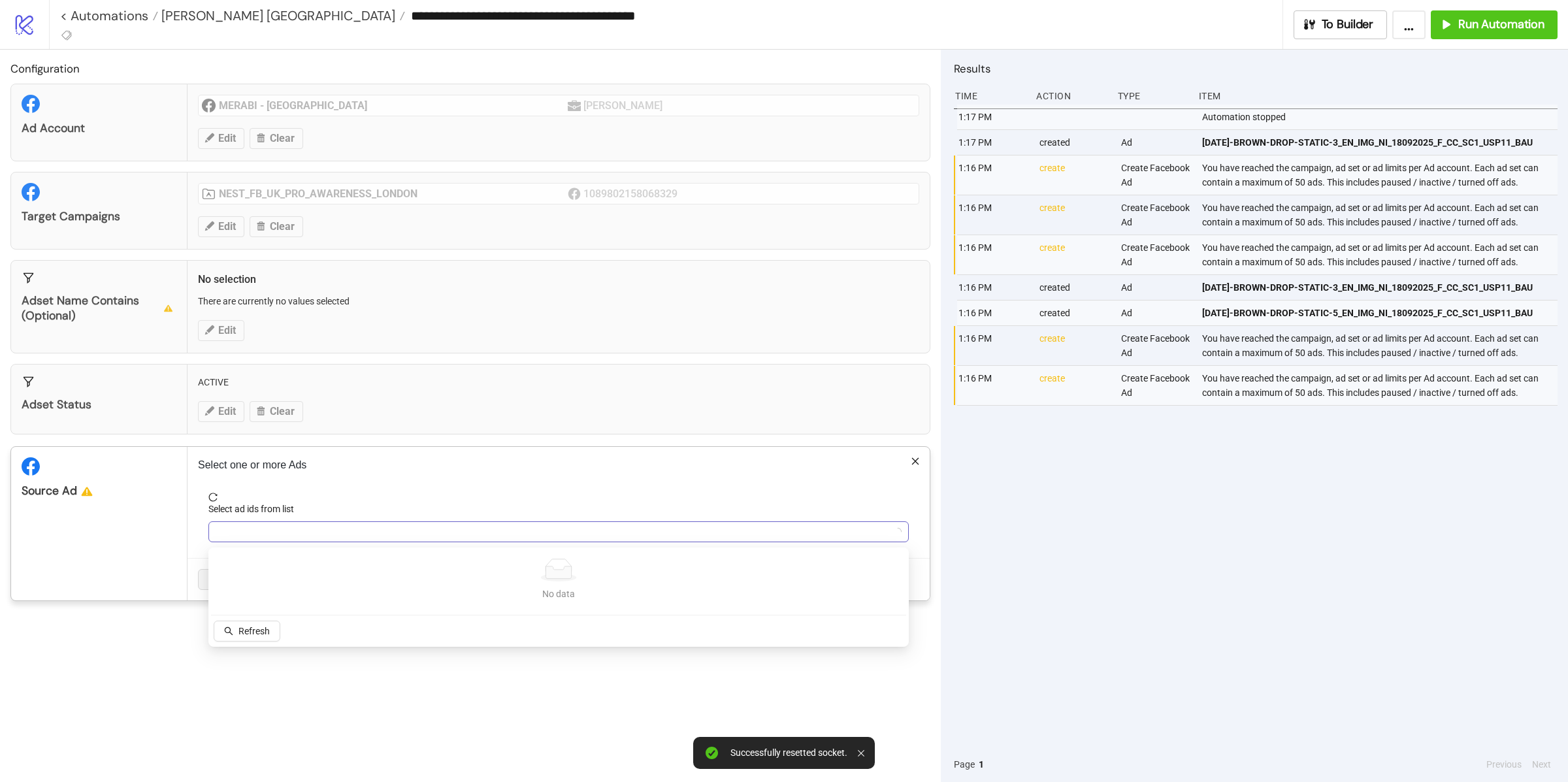
click at [282, 533] on div at bounding box center [551, 532] width 681 height 18
type input "*"
type input "****"
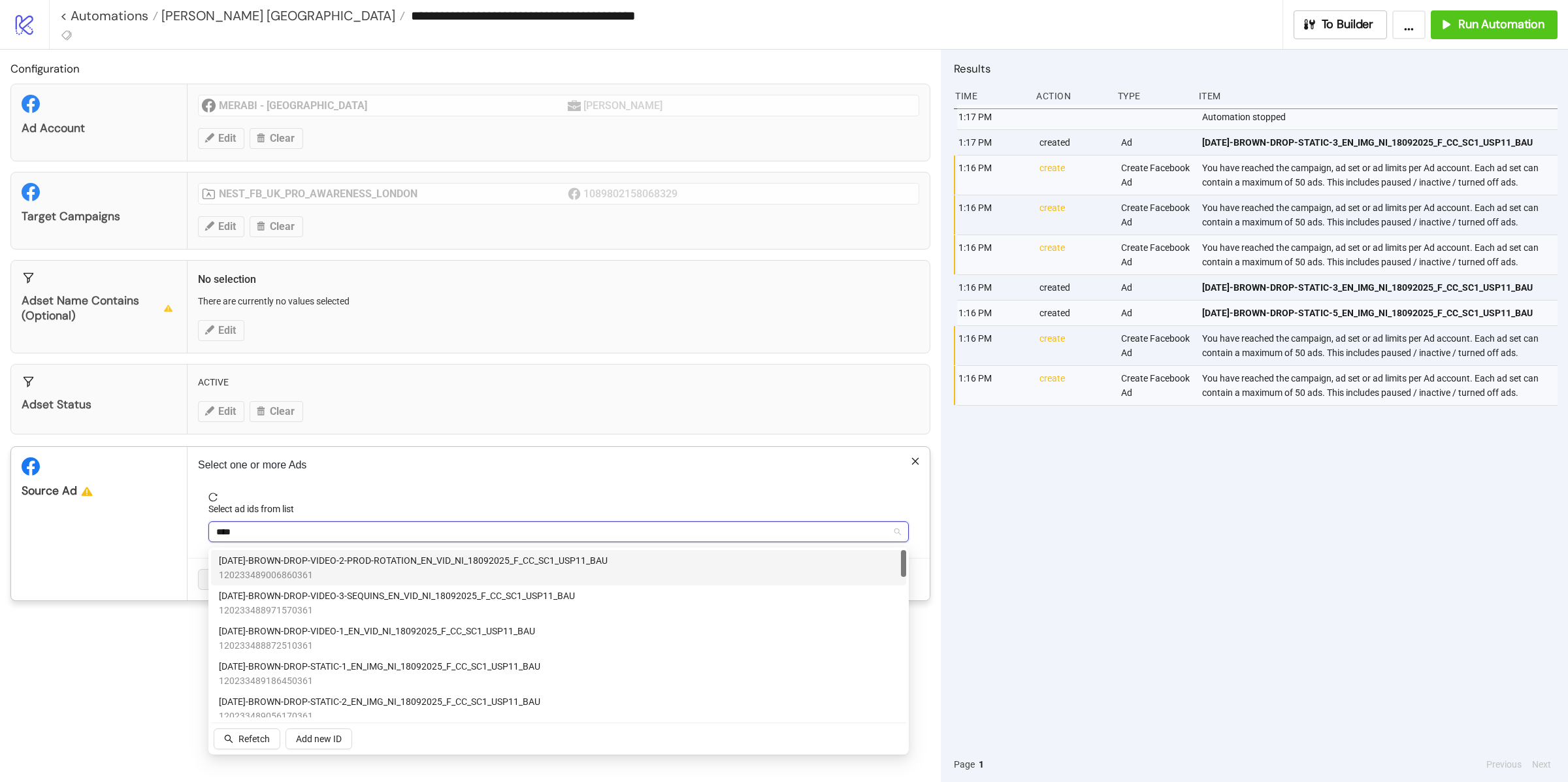
click at [308, 577] on span "120233489006860361" at bounding box center [413, 574] width 389 height 14
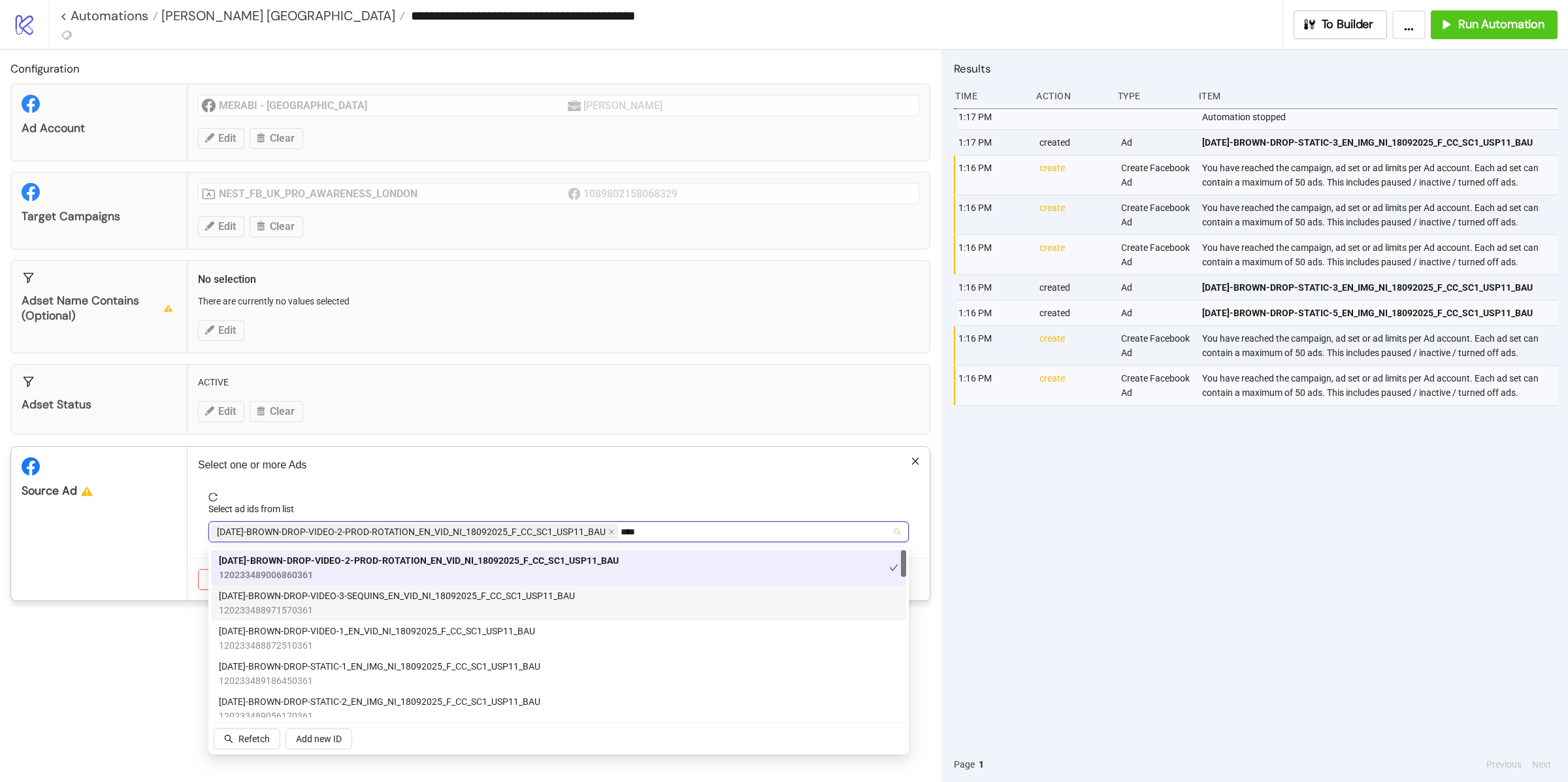
click at [313, 599] on span "AD319-BROWN-DROP-VIDEO-3-SEQUINS_EN_VID_NI_18092025_F_CC_SC1_USP11_BAU" at bounding box center [397, 596] width 356 height 14
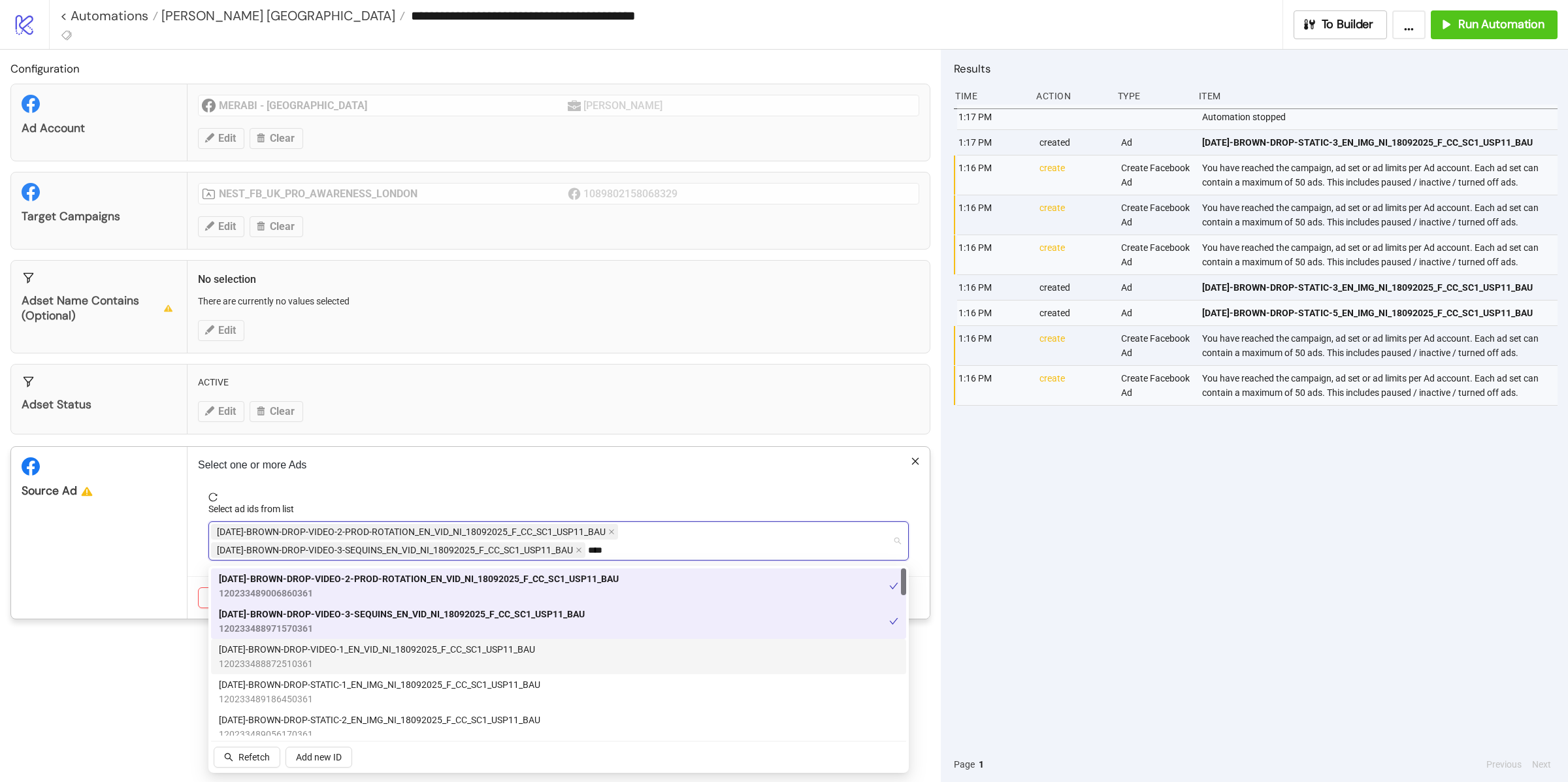
click at [318, 654] on span "AD317-BROWN-DROP-VIDEO-1_EN_VID_NI_18092025_F_CC_SC1_USP11_BAU" at bounding box center [377, 649] width 316 height 14
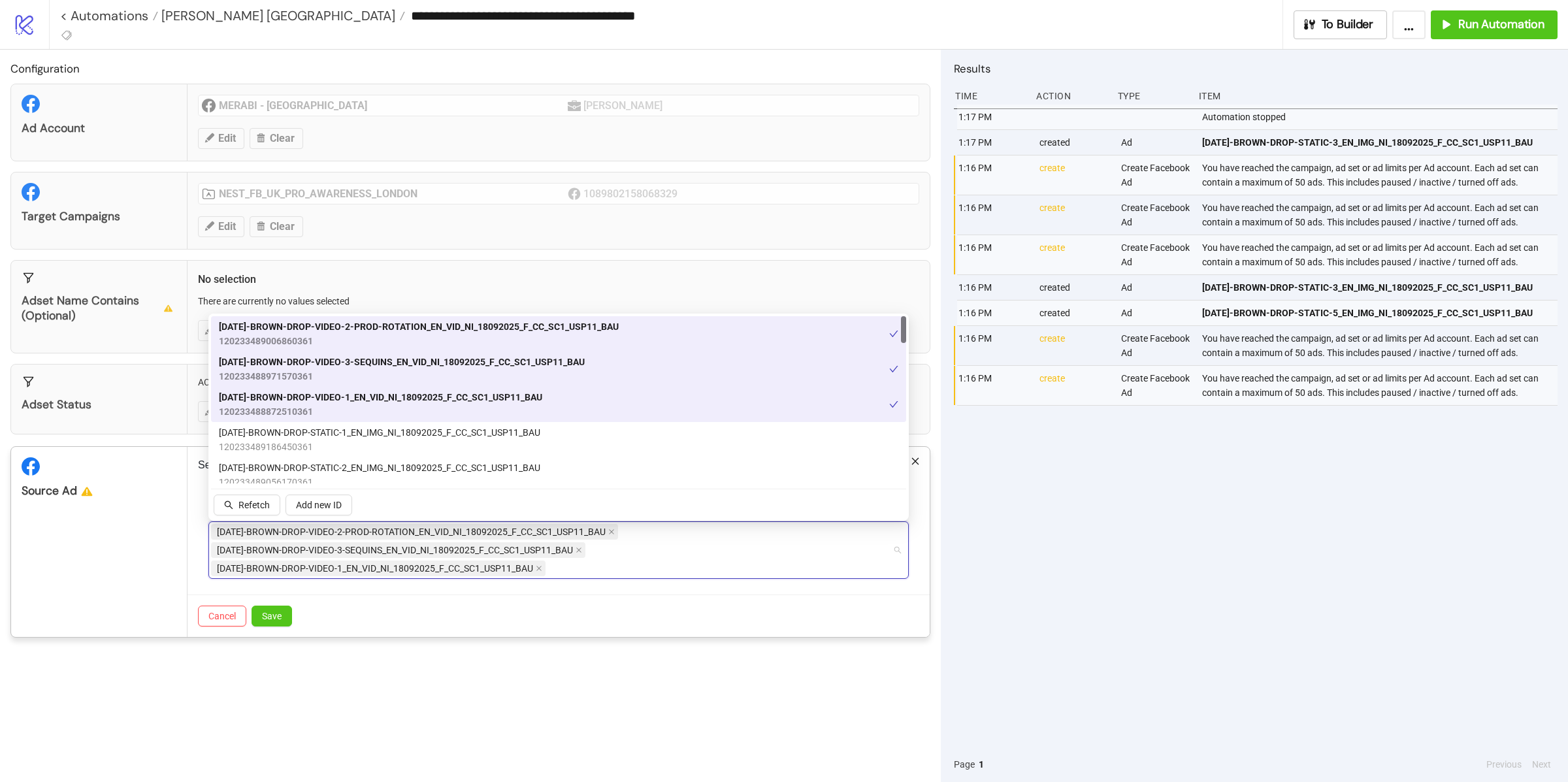
click at [127, 517] on div "Source Ad" at bounding box center [99, 542] width 176 height 190
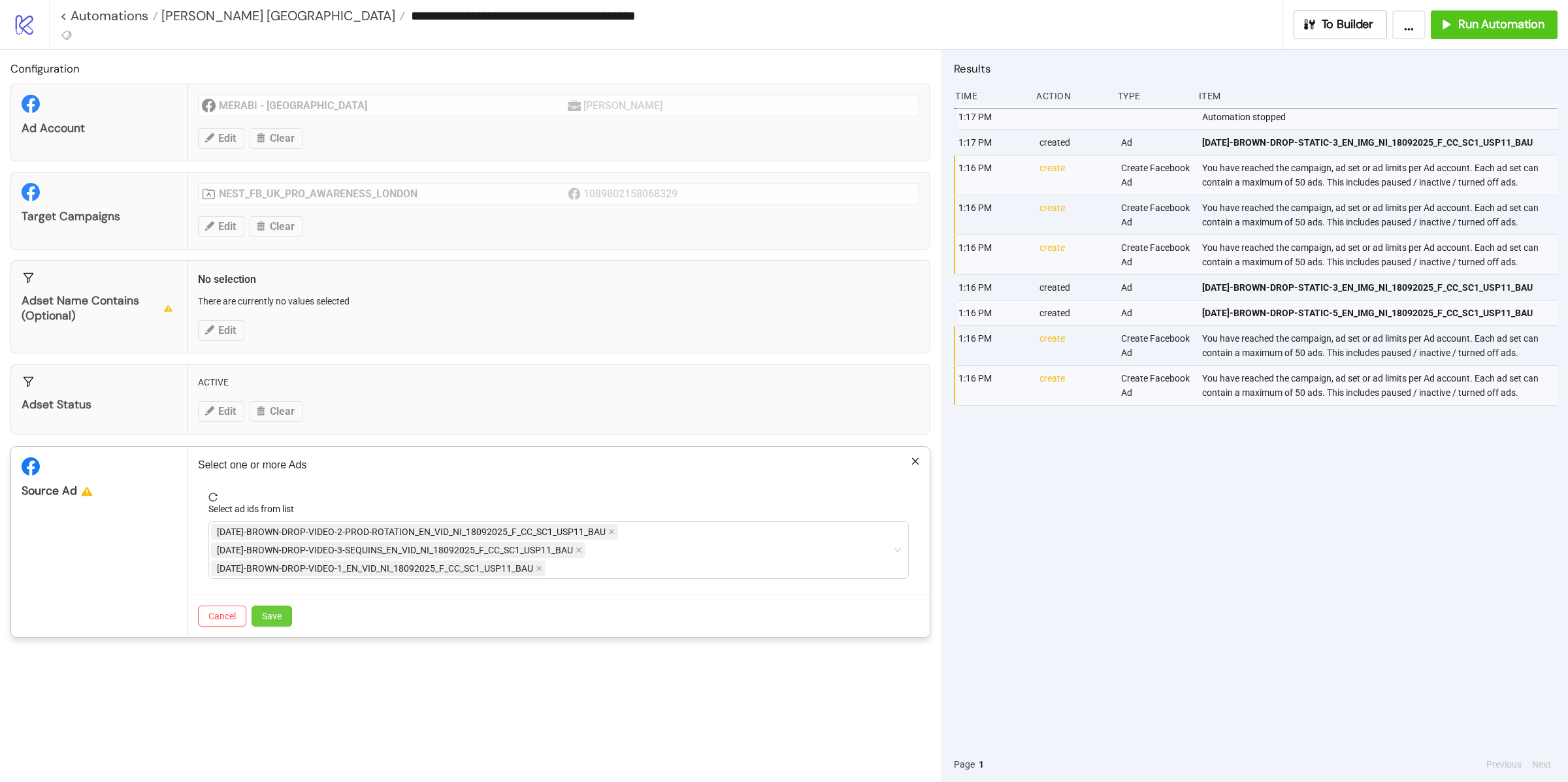
click at [289, 613] on button "Save" at bounding box center [272, 616] width 41 height 21
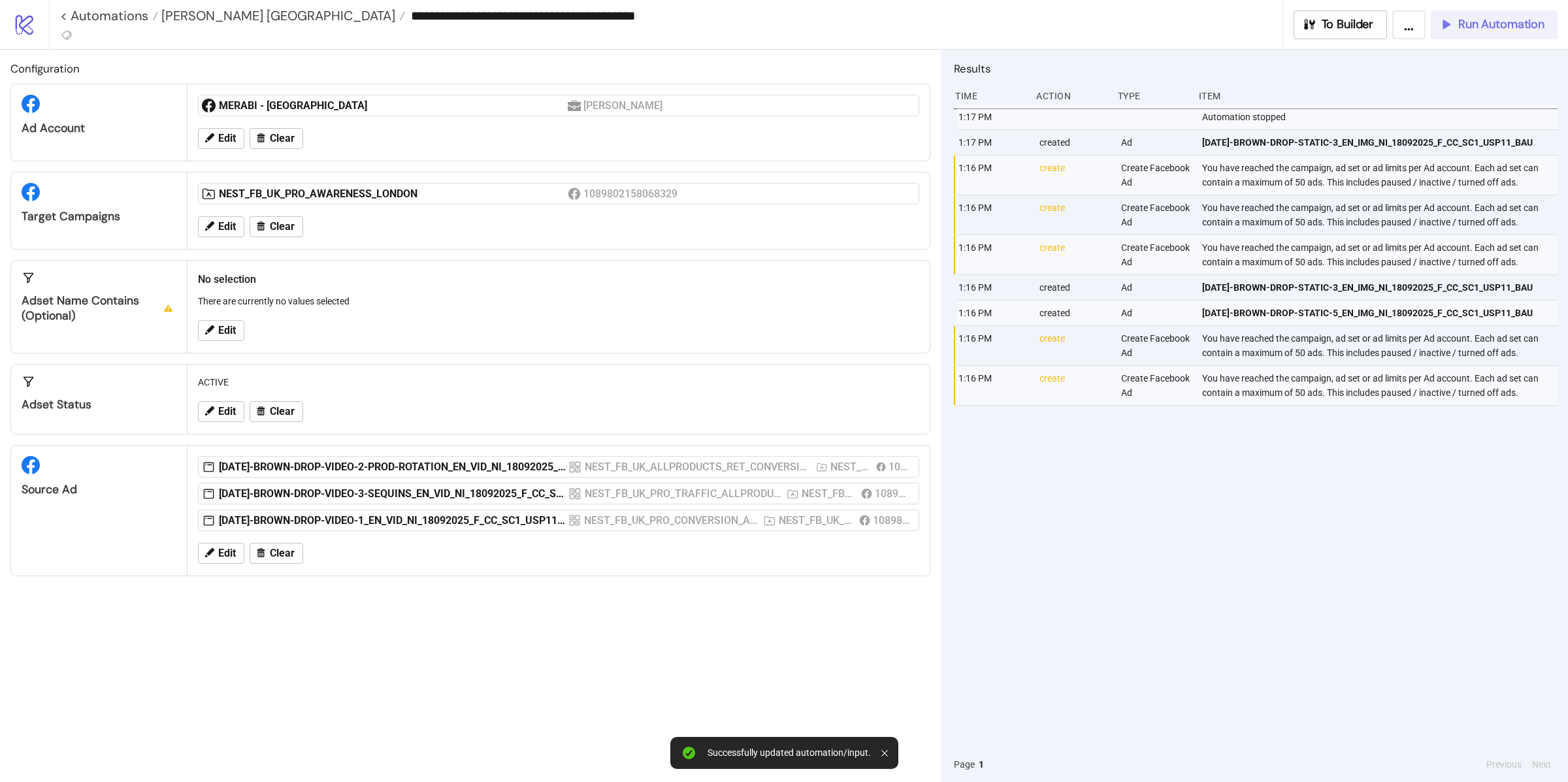
click at [1460, 34] on button "Run Automation" at bounding box center [1494, 25] width 127 height 29
